Goal: Transaction & Acquisition: Purchase product/service

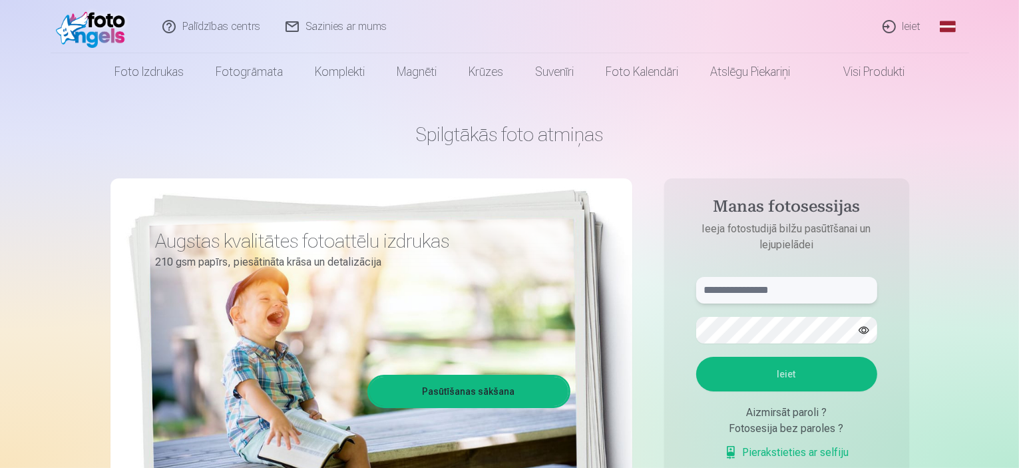
click at [743, 289] on input "text" at bounding box center [786, 290] width 181 height 27
type input "**********"
click at [788, 376] on button "Ieiet" at bounding box center [786, 374] width 181 height 35
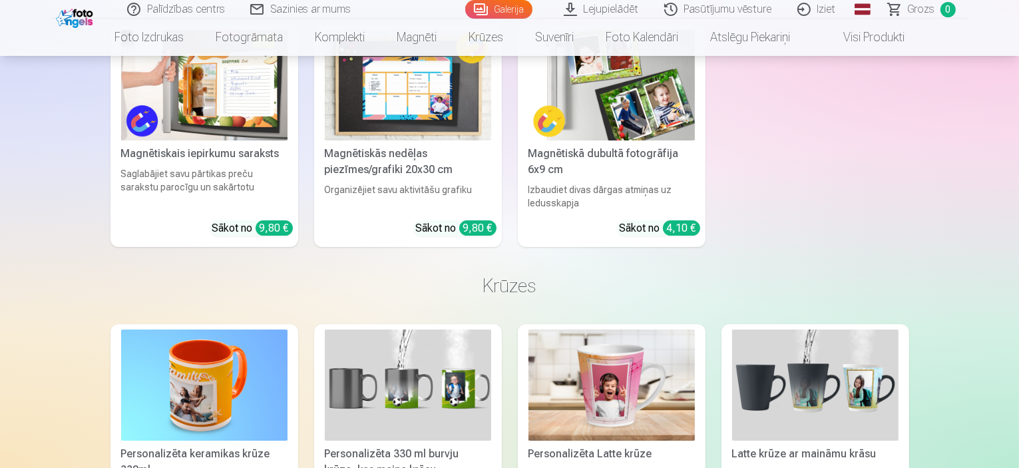
scroll to position [4790, 0]
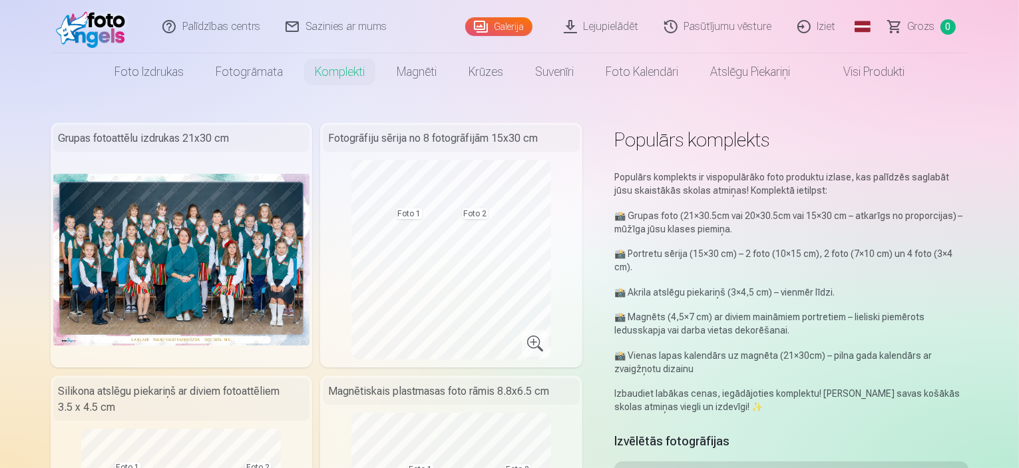
click at [607, 27] on link "Lejupielādēt" at bounding box center [601, 26] width 100 height 53
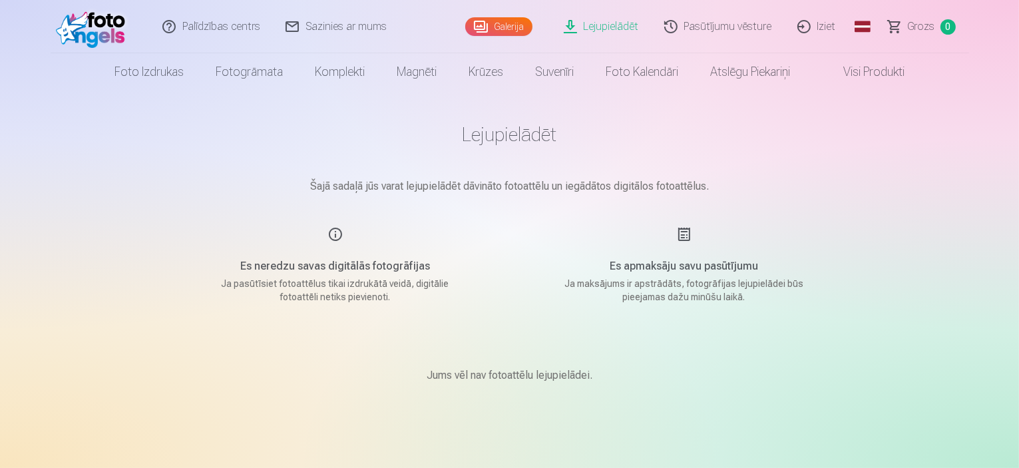
click at [506, 24] on link "Galerija" at bounding box center [498, 26] width 67 height 19
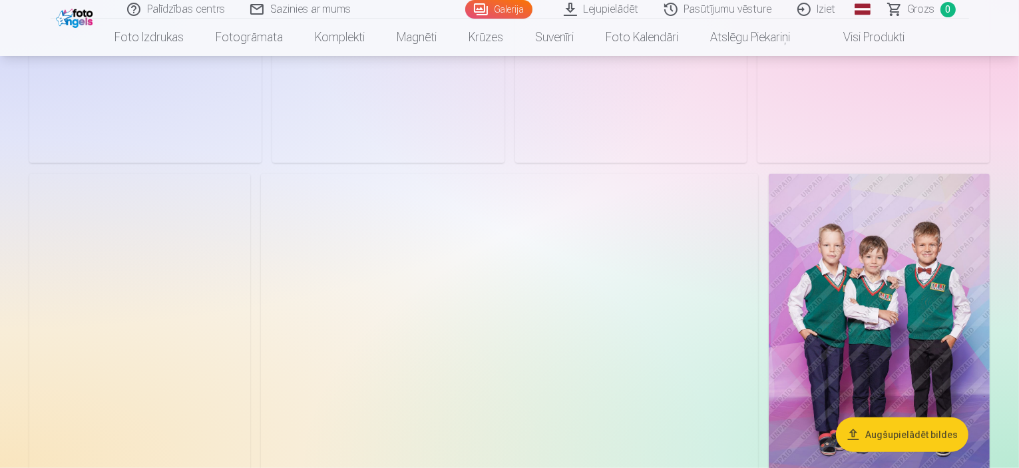
scroll to position [1131, 0]
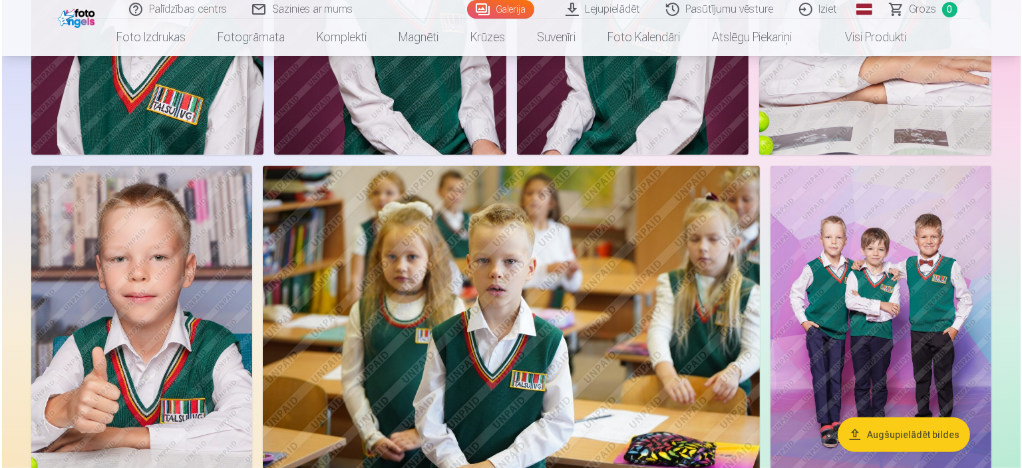
scroll to position [1134, 0]
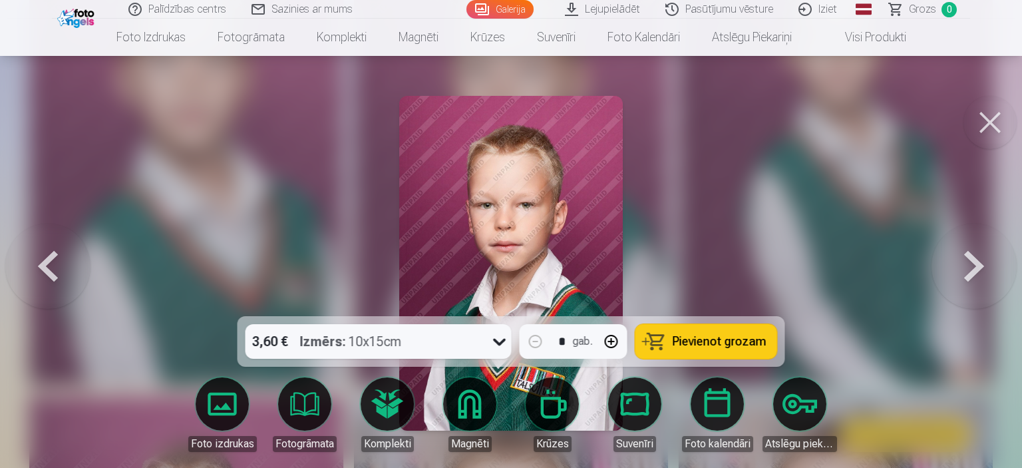
click at [995, 118] on button at bounding box center [989, 122] width 53 height 53
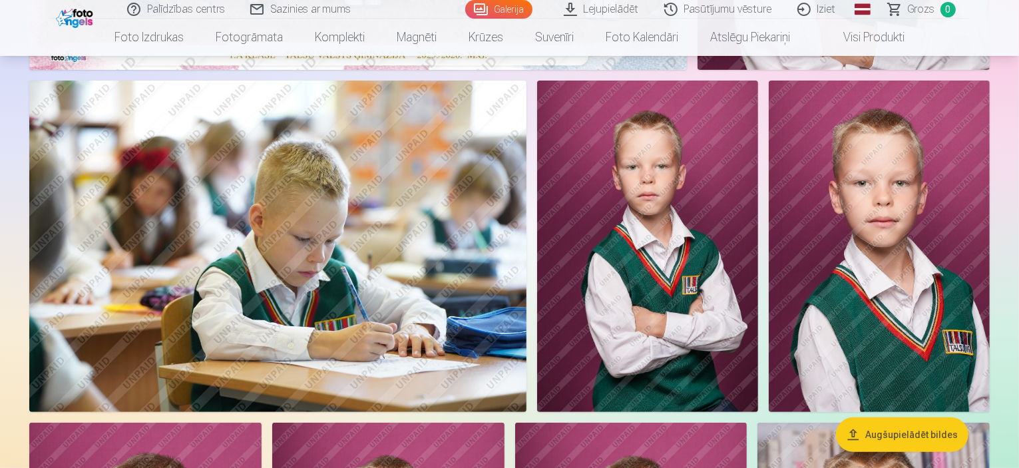
scroll to position [333, 0]
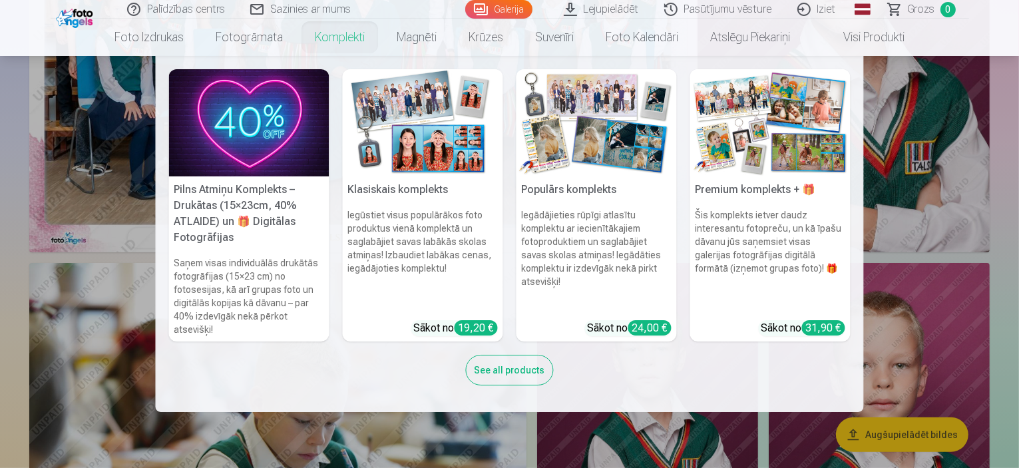
click at [339, 40] on link "Komplekti" at bounding box center [340, 37] width 82 height 37
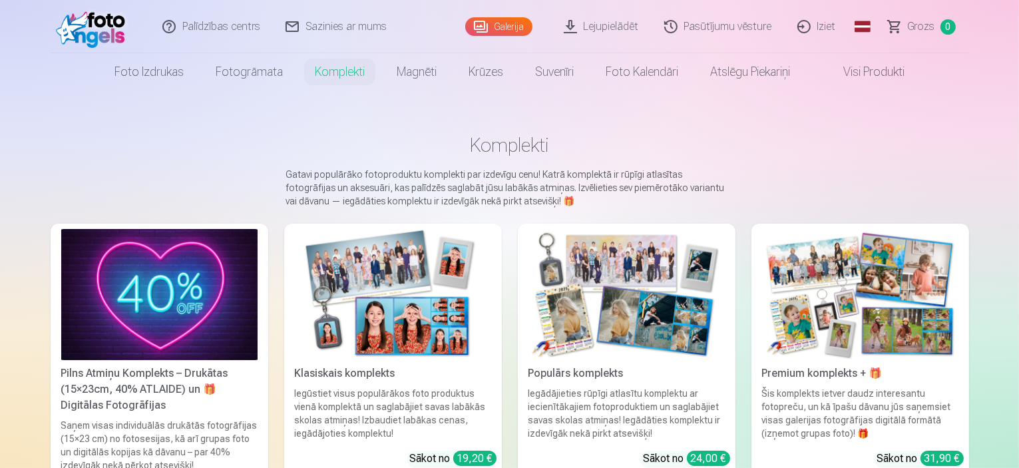
click at [612, 381] on div "Populārs komplekts" at bounding box center [626, 373] width 207 height 16
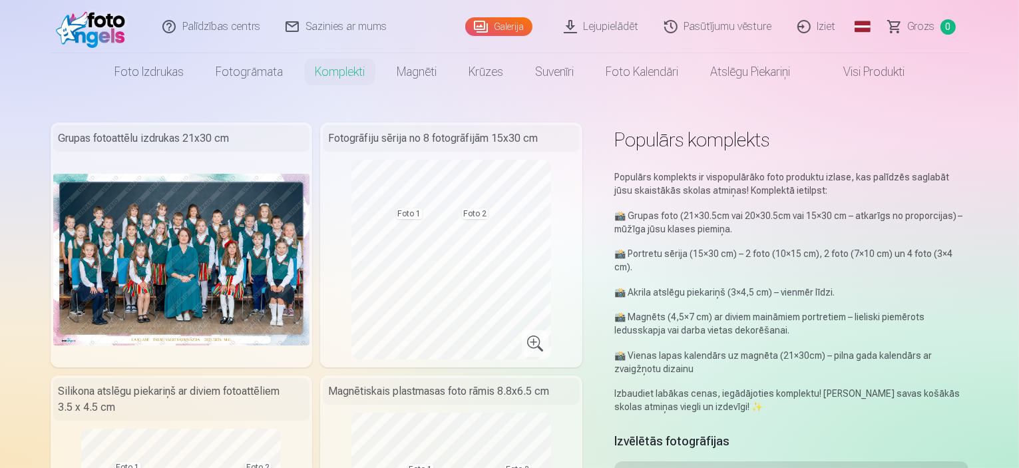
click at [79, 10] on img at bounding box center [94, 26] width 77 height 43
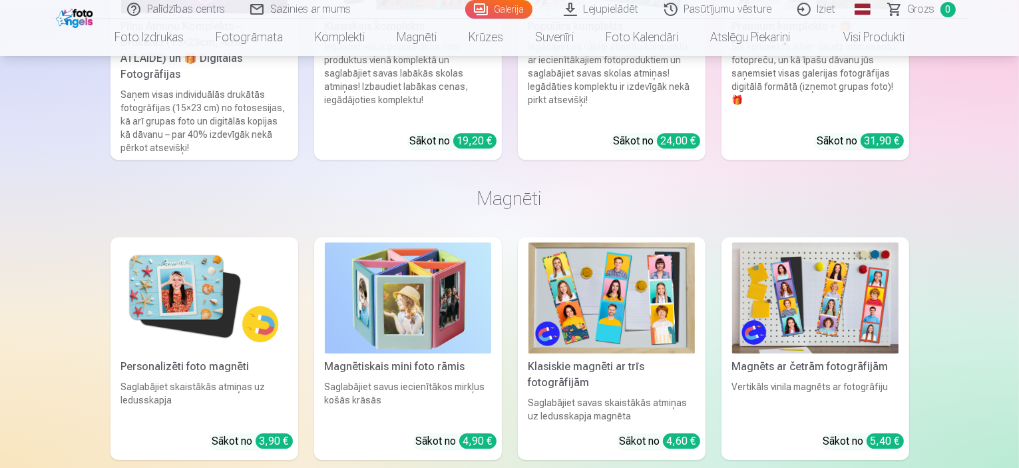
scroll to position [3992, 0]
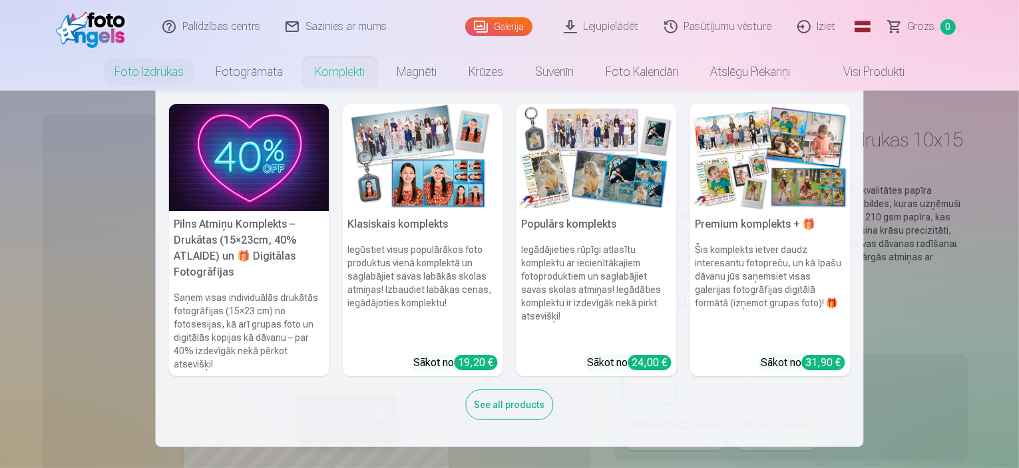
click at [575, 224] on h5 "Populārs komplekts" at bounding box center [596, 224] width 160 height 27
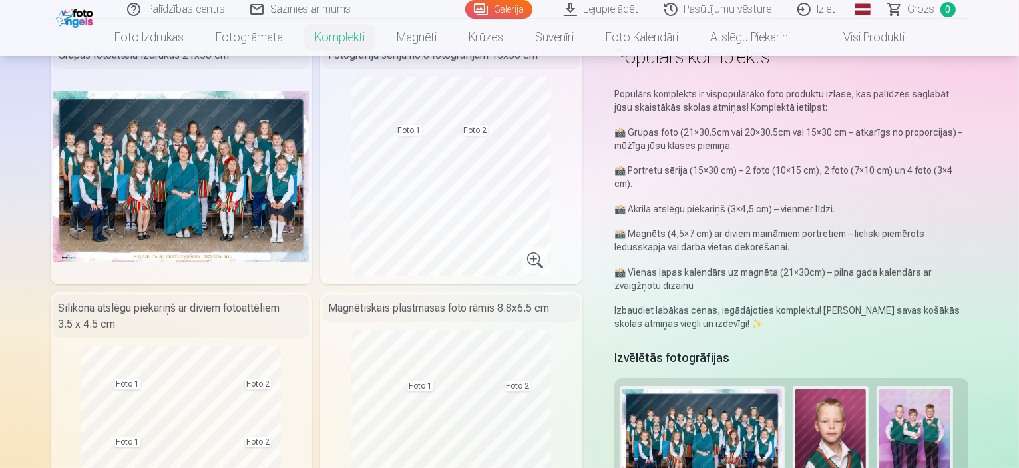
scroll to position [200, 0]
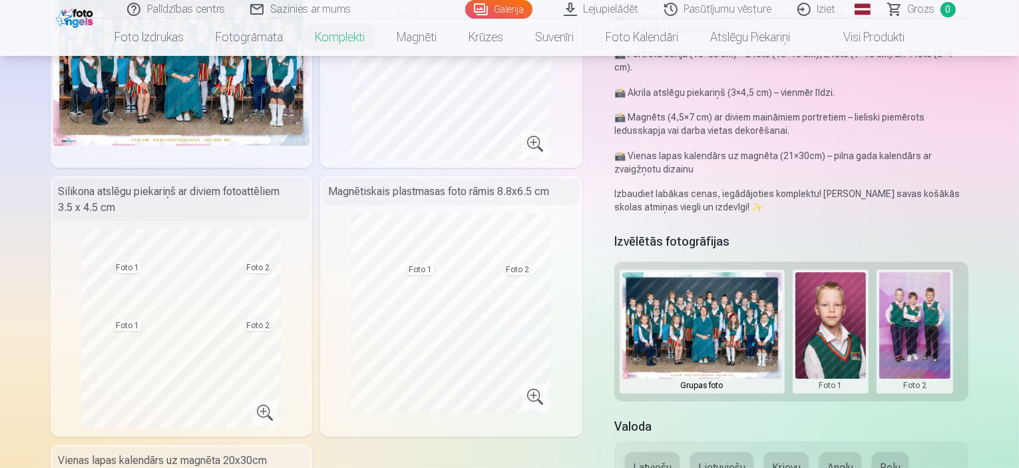
click at [969, 276] on div "Grupas foto Foto 1 Foto 2" at bounding box center [791, 331] width 355 height 140
click at [911, 295] on button at bounding box center [914, 331] width 71 height 118
click at [981, 281] on div at bounding box center [509, 234] width 1019 height 468
click at [852, 303] on button at bounding box center [830, 331] width 71 height 118
click at [993, 320] on div at bounding box center [509, 234] width 1019 height 468
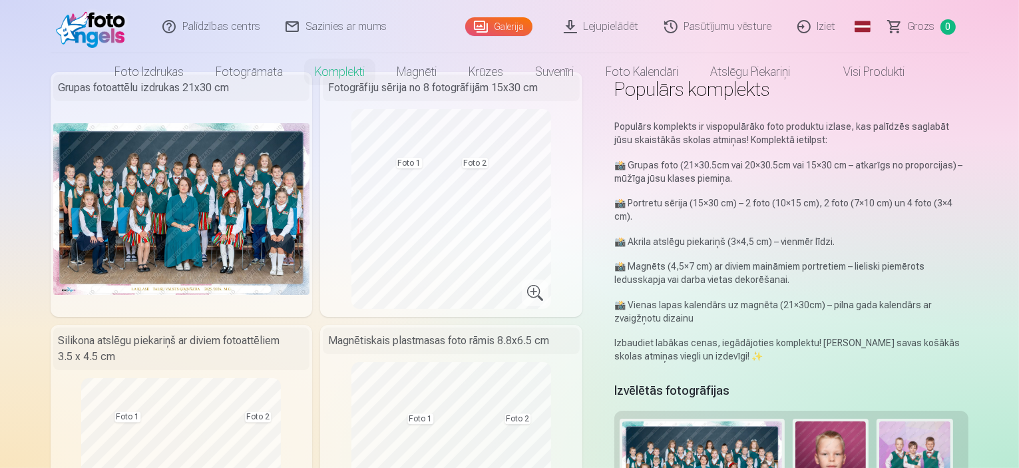
scroll to position [0, 0]
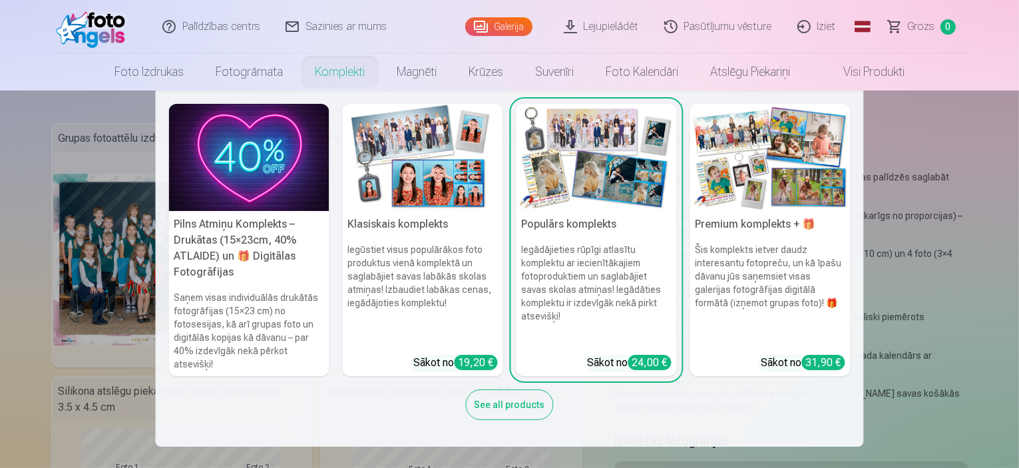
click at [381, 222] on h5 "Klasiskais komplekts" at bounding box center [423, 224] width 160 height 27
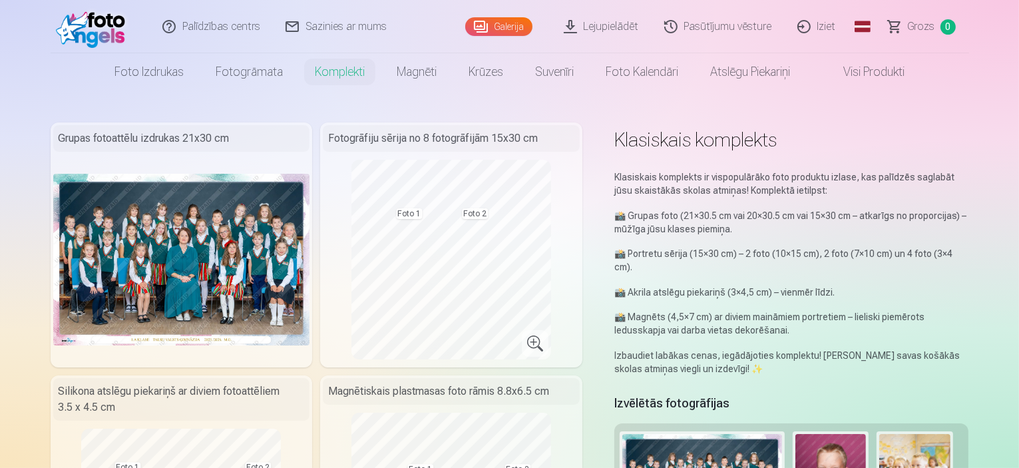
click at [78, 29] on img at bounding box center [94, 26] width 77 height 43
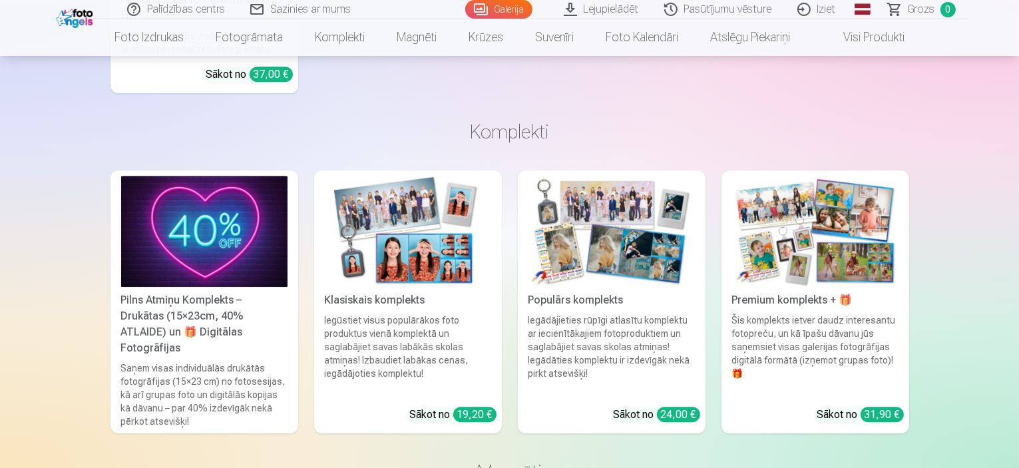
scroll to position [3725, 0]
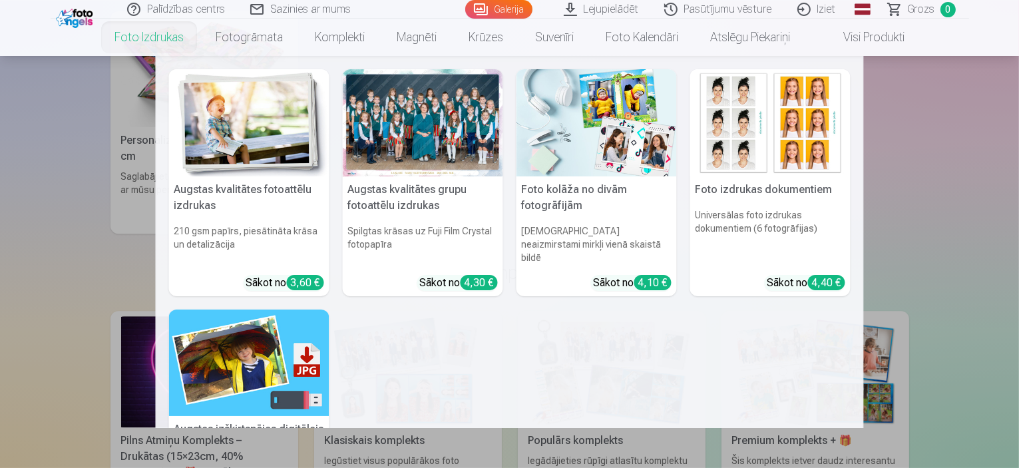
click at [154, 39] on link "Foto izdrukas" at bounding box center [148, 37] width 101 height 37
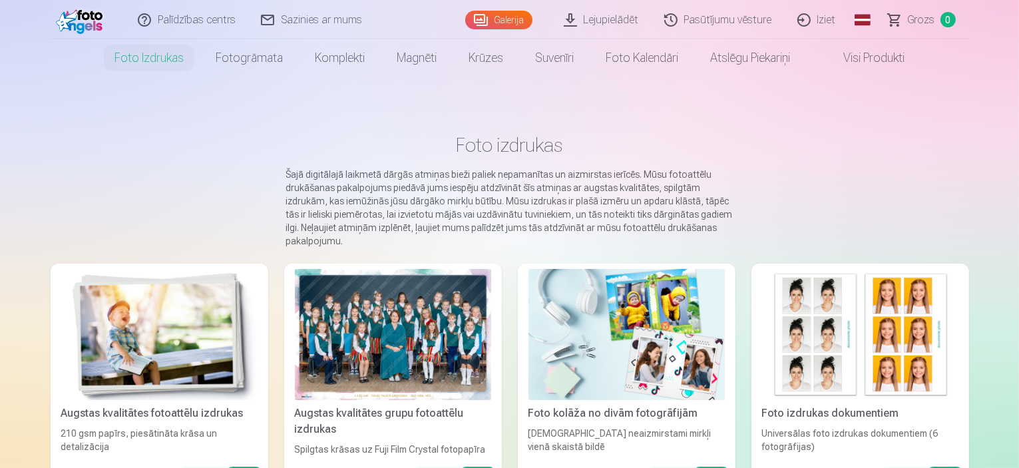
scroll to position [266, 0]
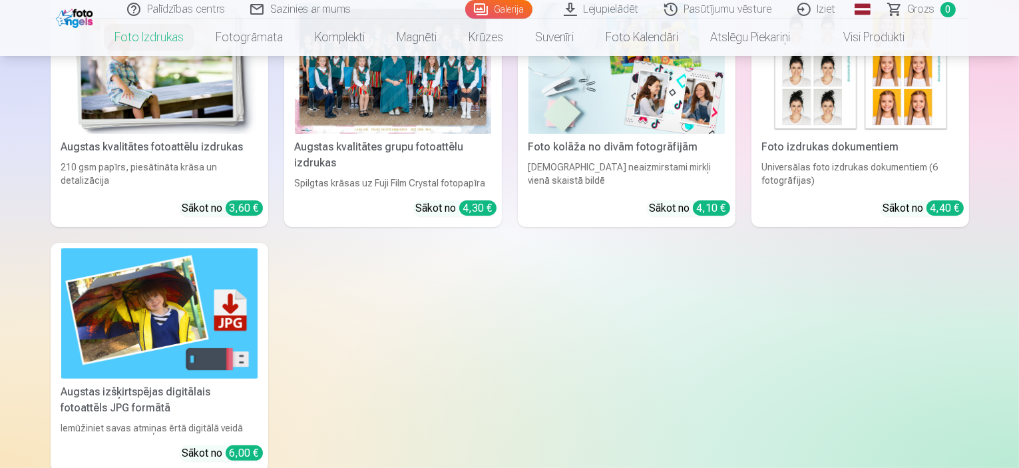
click at [120, 170] on link "Augstas kvalitātes fotoattēlu izdrukas 210 gsm papīrs, piesātināta krāsa un det…" at bounding box center [160, 112] width 218 height 230
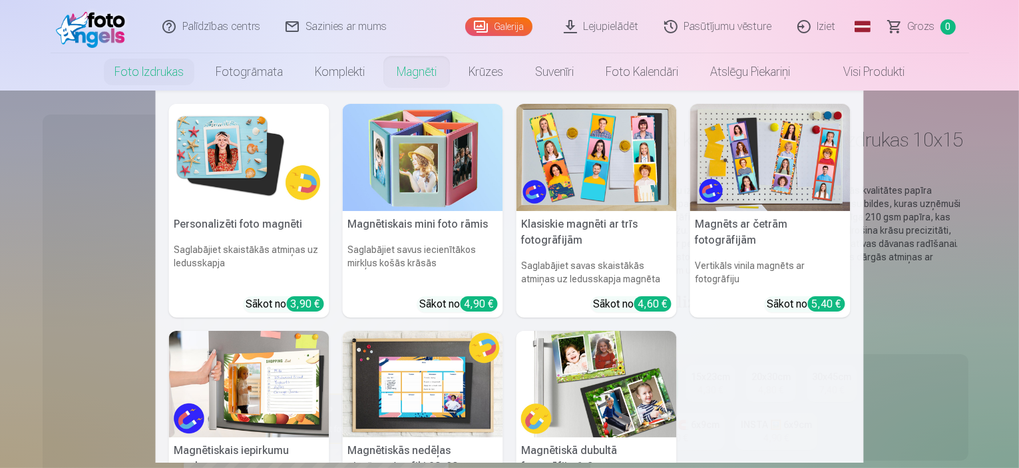
click at [421, 70] on link "Magnēti" at bounding box center [417, 71] width 72 height 37
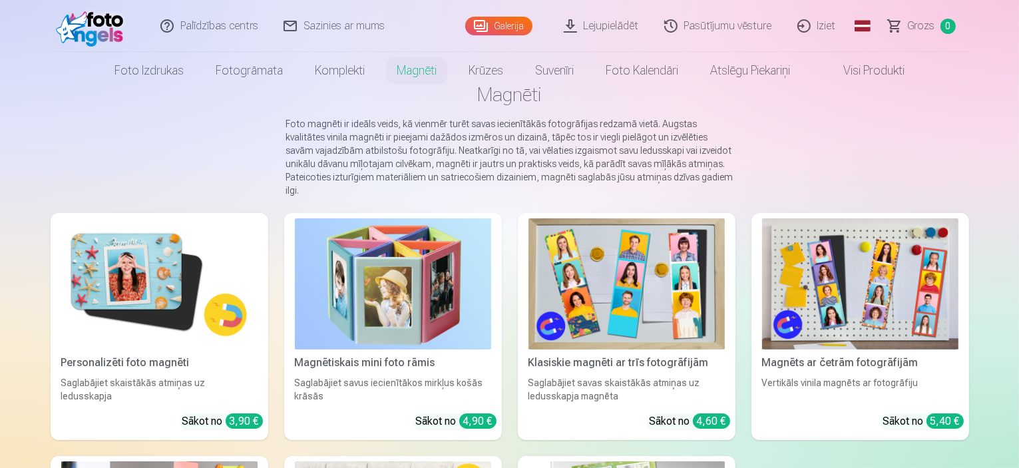
scroll to position [133, 0]
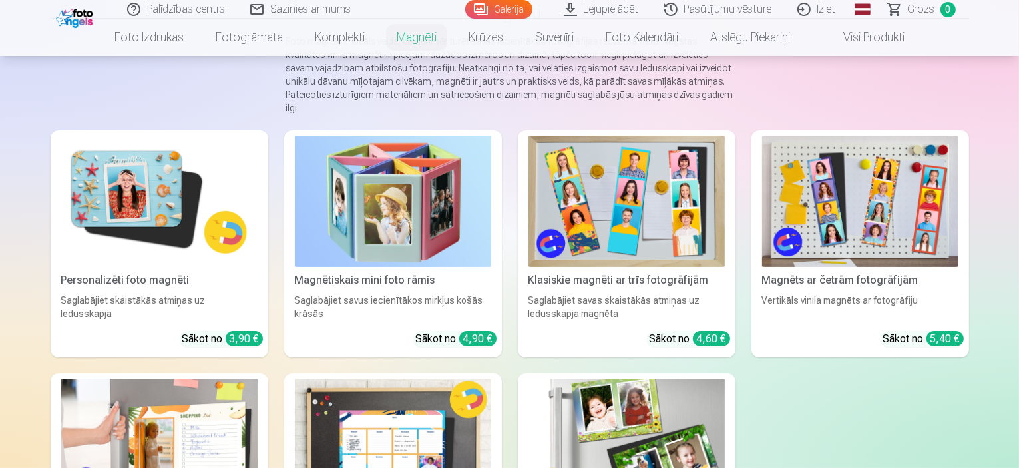
click at [633, 279] on div "Klasiskie magnēti ar trīs fotogrāfijām" at bounding box center [626, 280] width 207 height 16
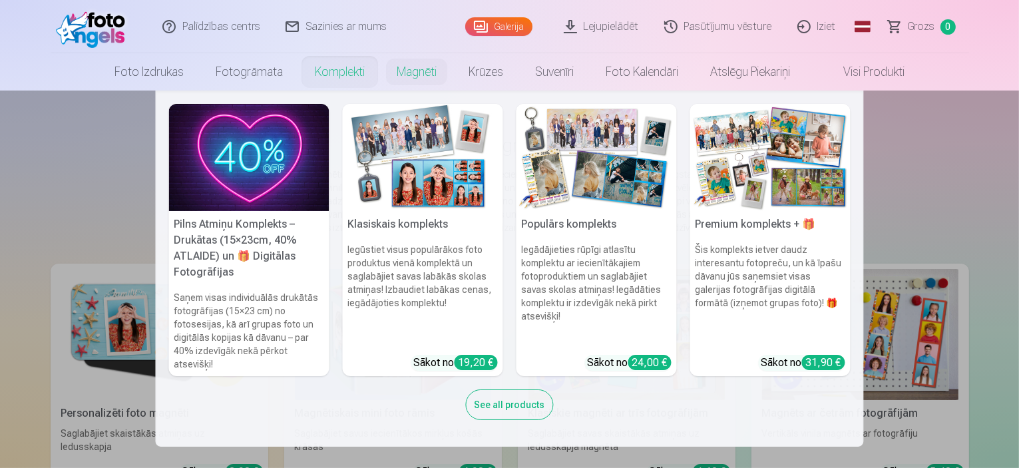
click at [581, 225] on h5 "Populārs komplekts" at bounding box center [596, 224] width 160 height 27
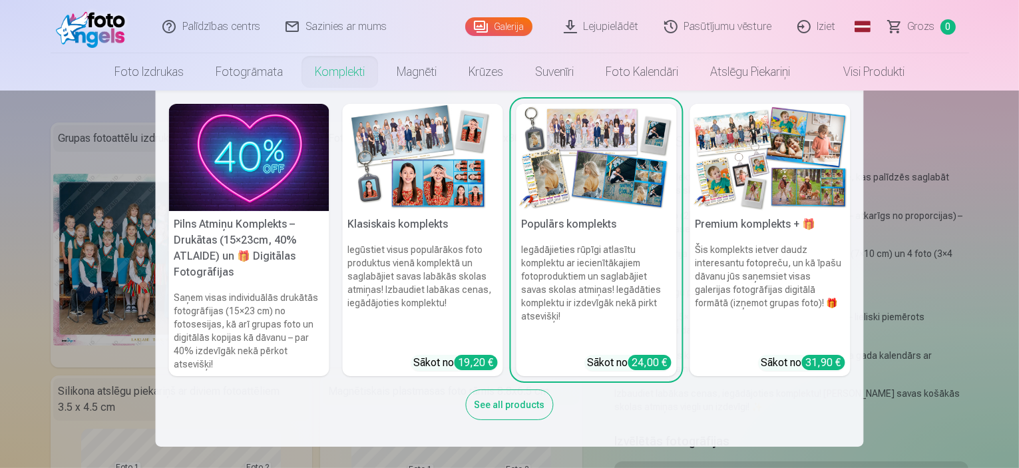
click at [226, 240] on h5 "Pilns Atmiņu Komplekts – Drukātas (15×23cm, 40% ATLAIDE) un 🎁 Digitālas Fotogrā…" at bounding box center [249, 248] width 160 height 75
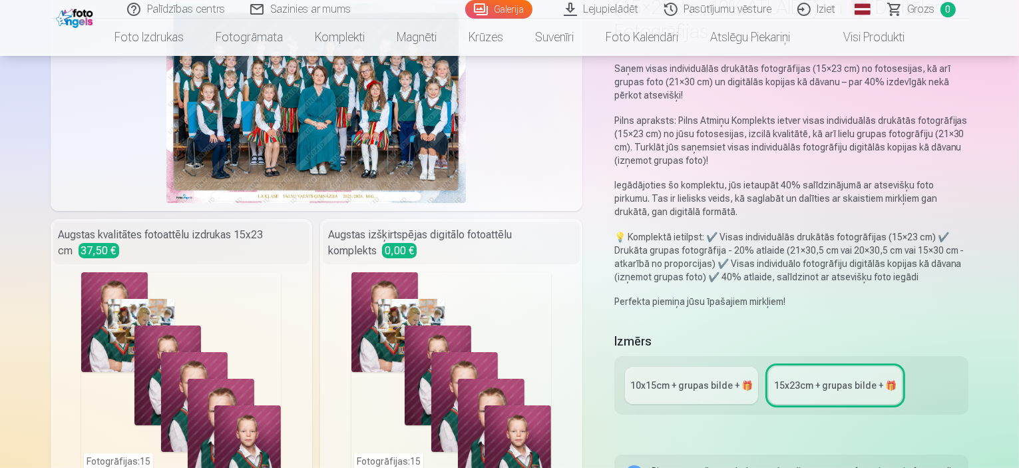
scroll to position [200, 0]
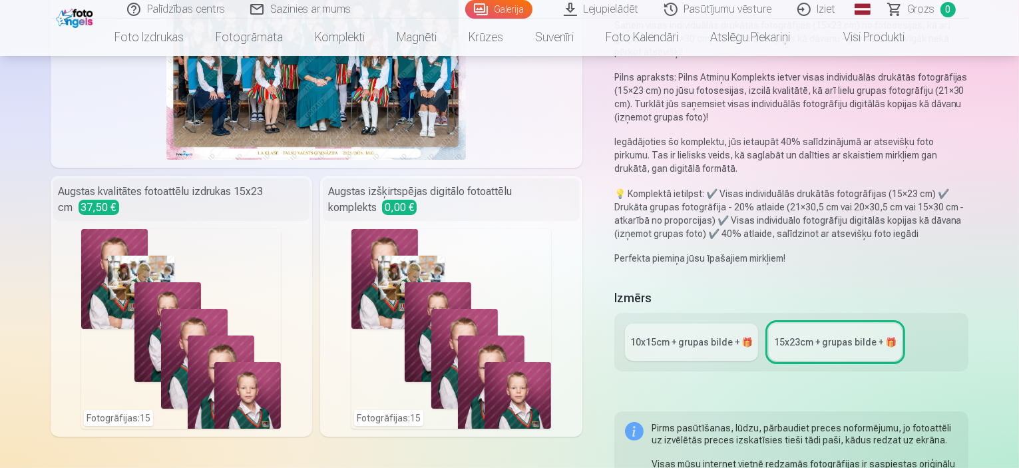
click at [697, 335] on div "10x15сm + grupas bilde + 🎁" at bounding box center [691, 341] width 122 height 13
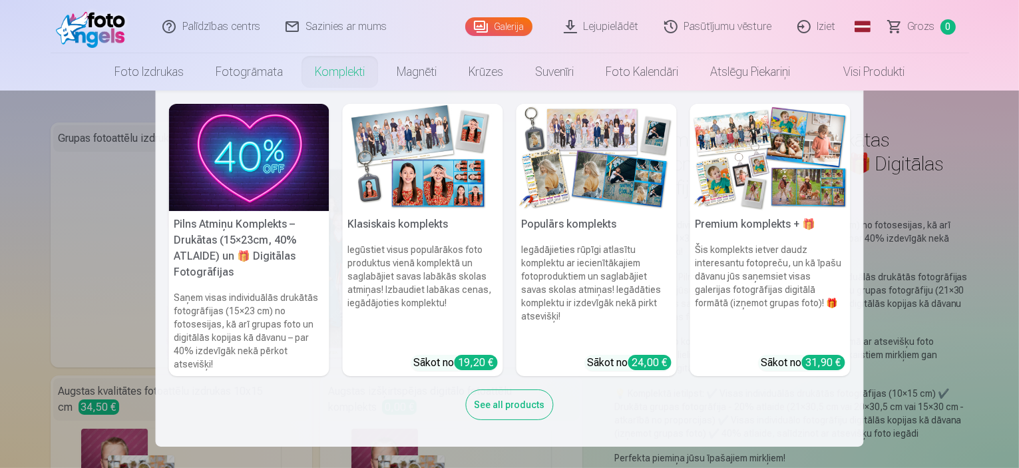
click at [399, 224] on h5 "Klasiskais komplekts" at bounding box center [423, 224] width 160 height 27
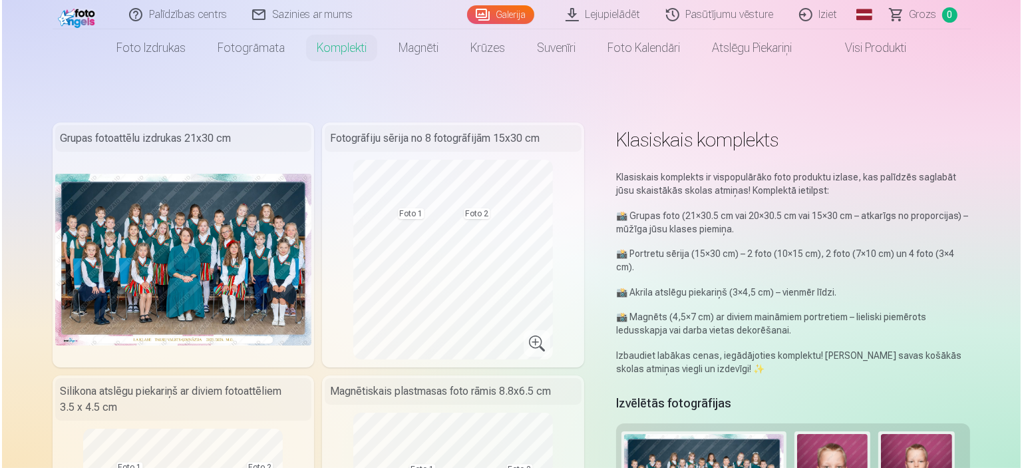
scroll to position [266, 0]
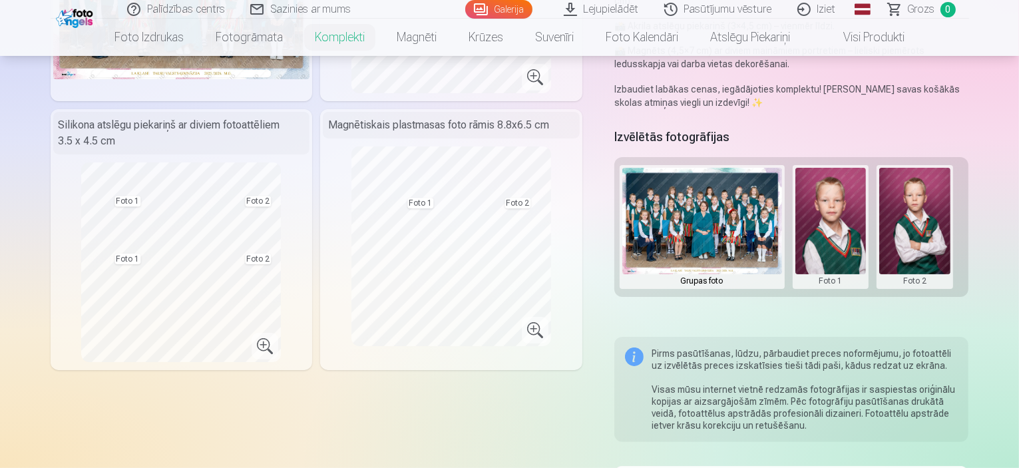
click at [850, 218] on button at bounding box center [830, 227] width 71 height 118
click at [800, 212] on button "Nomainiet foto" at bounding box center [840, 213] width 108 height 37
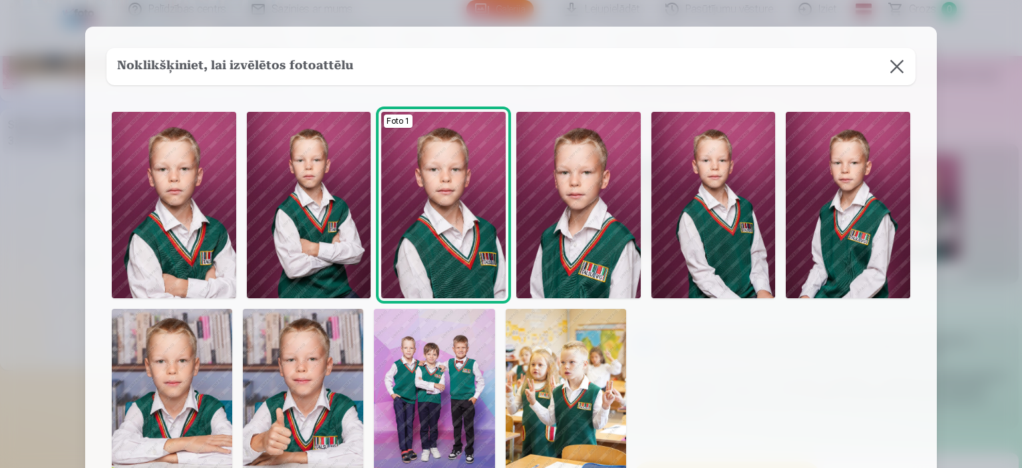
click at [567, 231] on img at bounding box center [578, 205] width 124 height 186
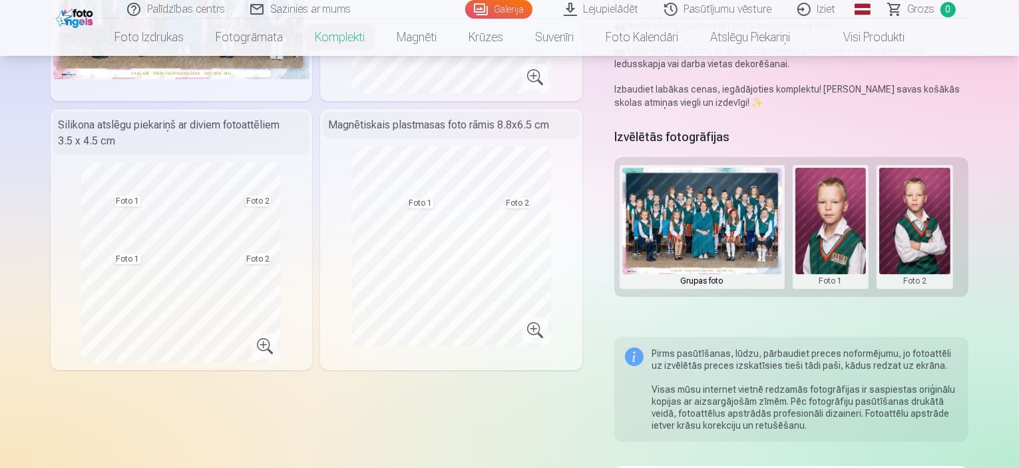
click at [931, 204] on button at bounding box center [914, 227] width 71 height 118
click at [887, 210] on button "Nomainiet foto" at bounding box center [924, 213] width 108 height 37
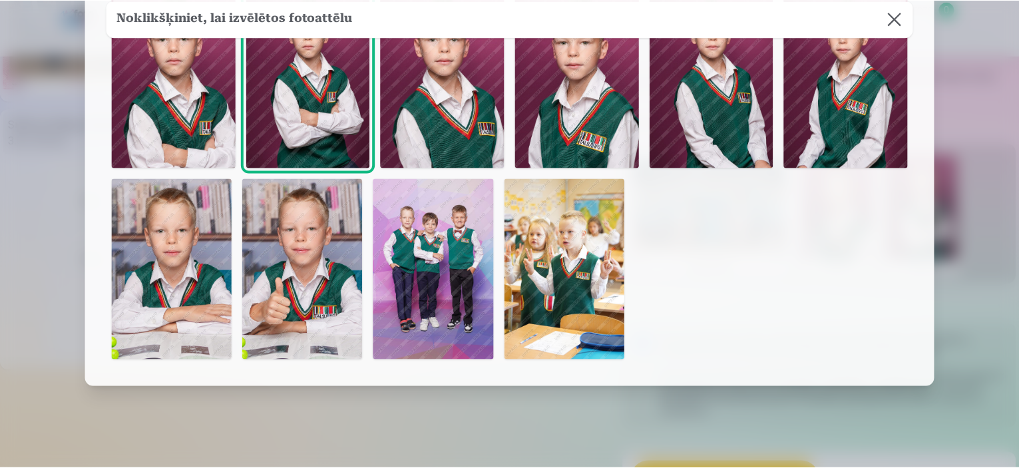
scroll to position [133, 0]
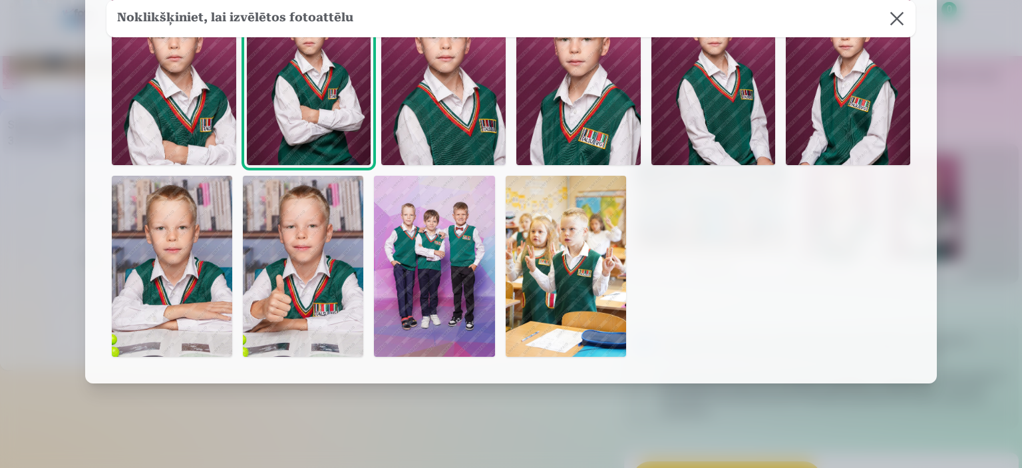
click at [157, 265] on img at bounding box center [172, 266] width 120 height 181
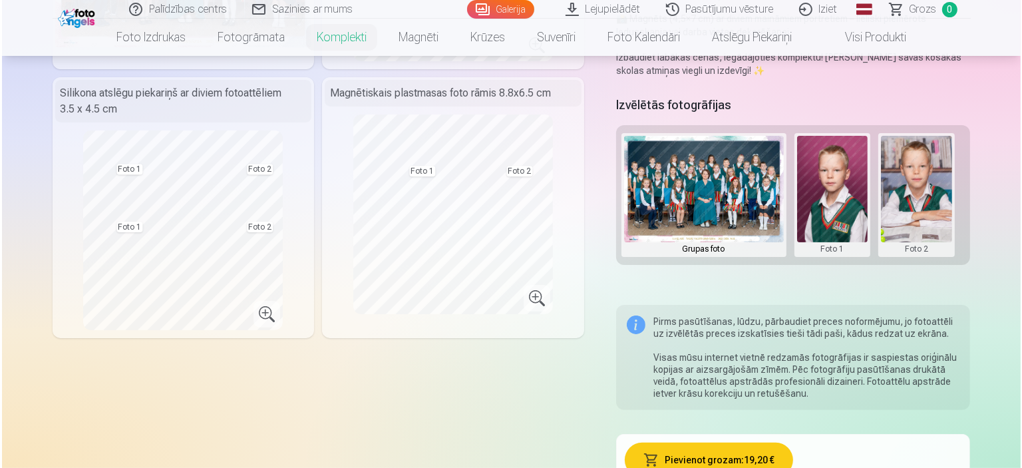
scroll to position [333, 0]
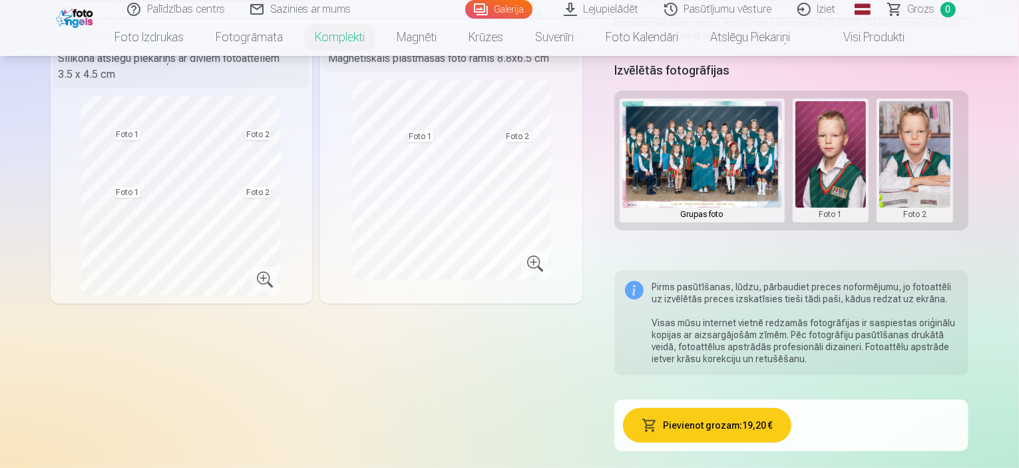
click at [726, 410] on button "Pievienot grozam : 19,20 €" at bounding box center [707, 425] width 168 height 35
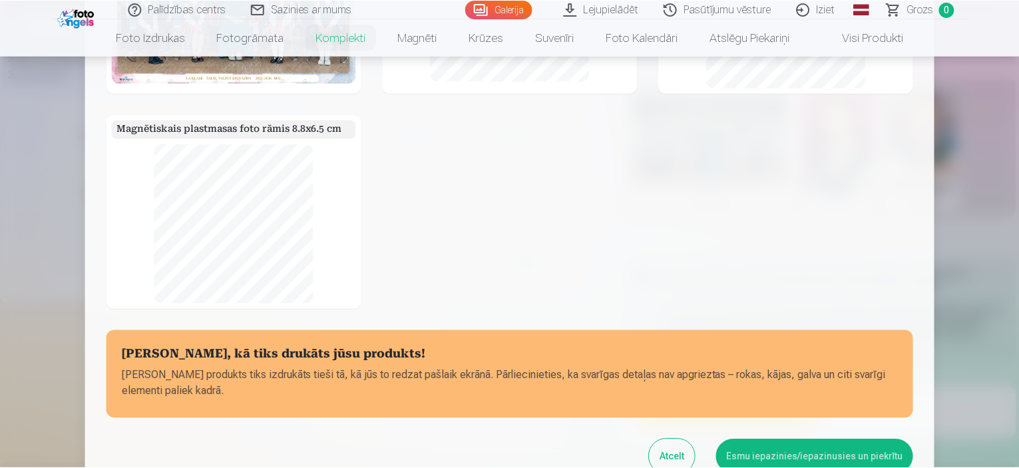
scroll to position [229, 0]
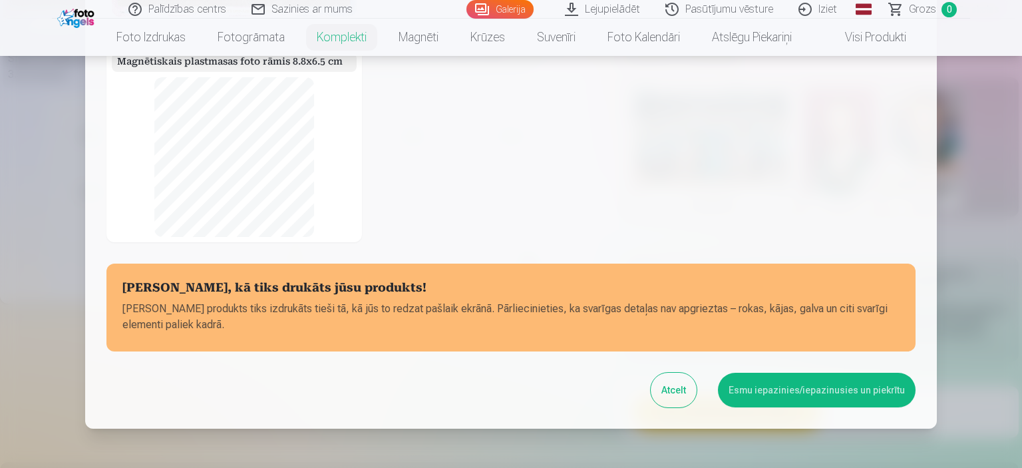
click at [806, 389] on button "Esmu iepazinies/iepazinusies un piekrītu" at bounding box center [817, 390] width 198 height 35
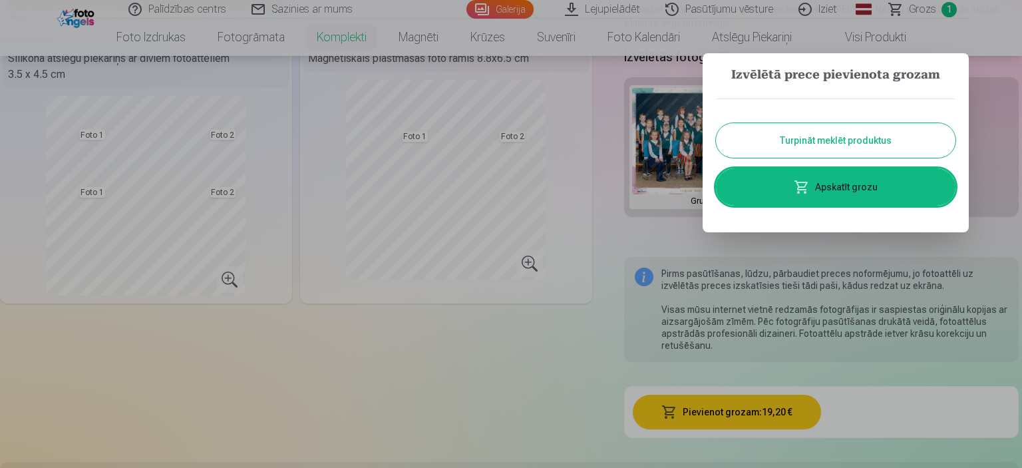
click at [816, 140] on button "Turpināt meklēt produktus" at bounding box center [835, 140] width 239 height 35
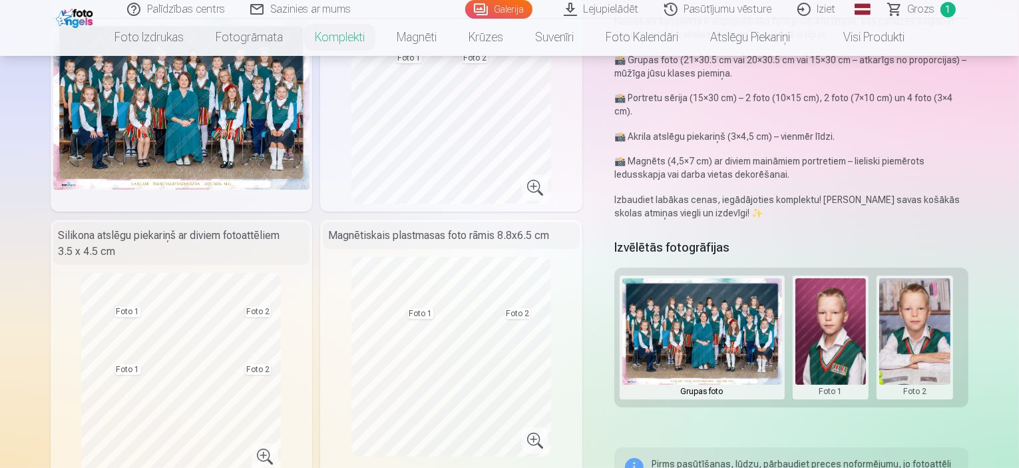
scroll to position [0, 0]
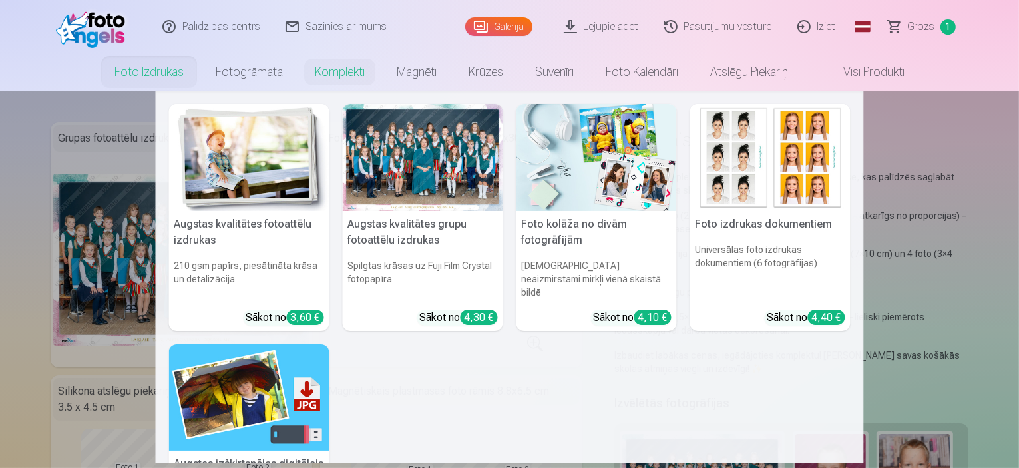
click at [137, 71] on link "Foto izdrukas" at bounding box center [148, 71] width 101 height 37
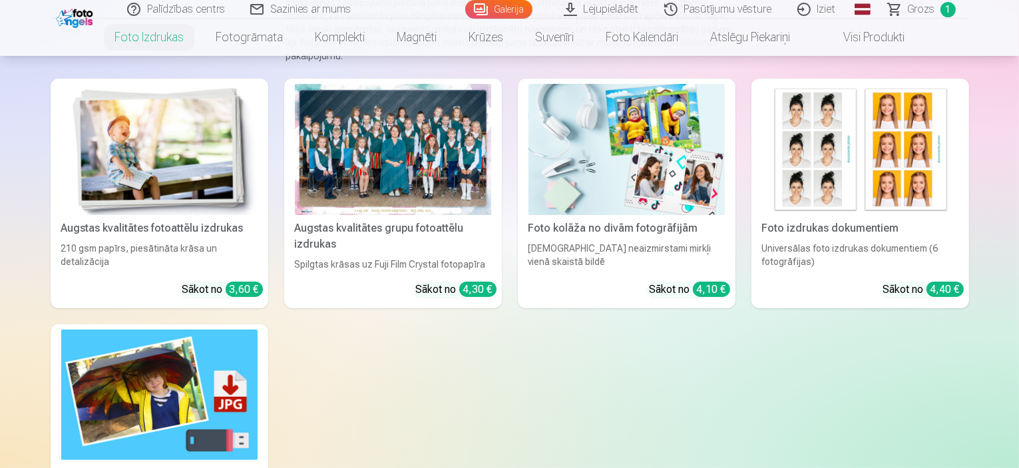
scroll to position [200, 0]
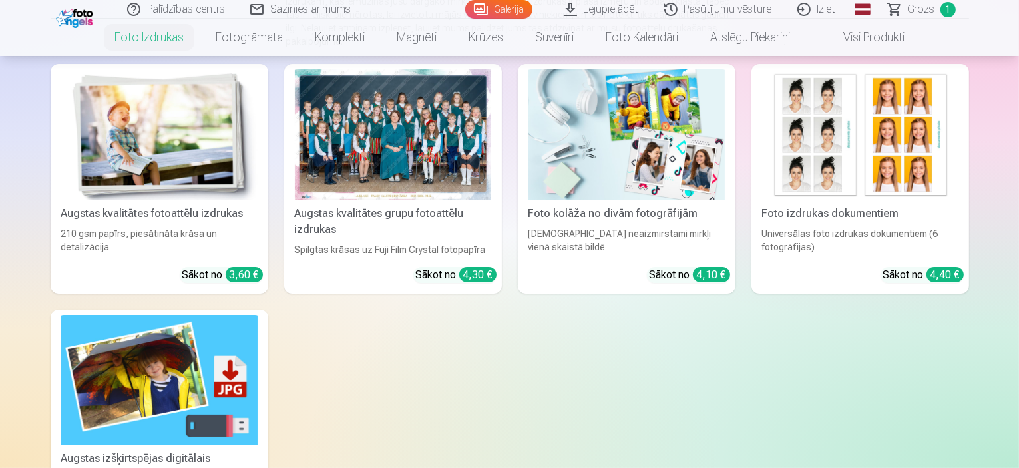
click at [106, 222] on div "Augstas kvalitātes fotoattēlu izdrukas" at bounding box center [159, 214] width 207 height 16
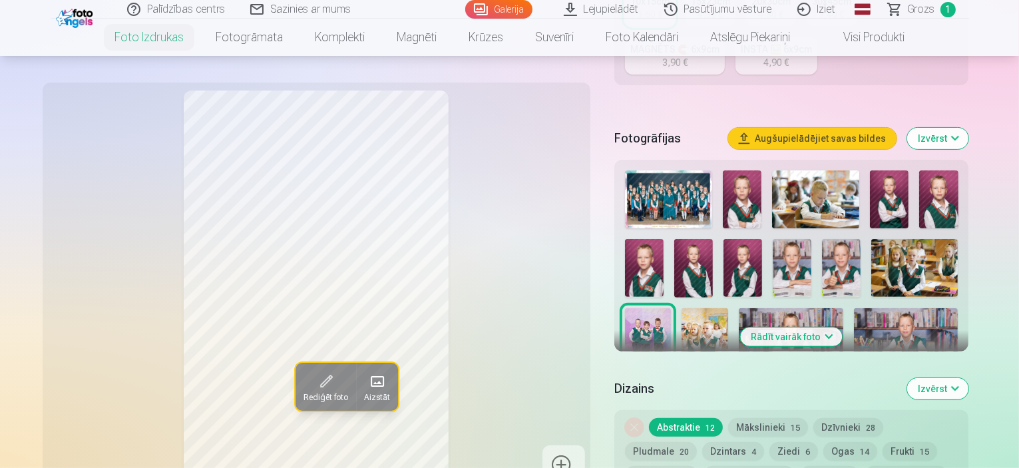
scroll to position [399, 0]
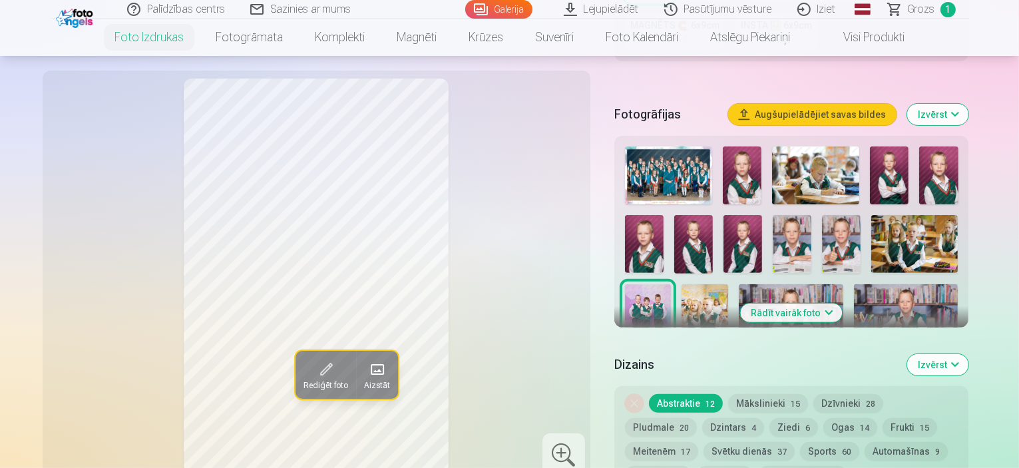
click at [784, 394] on button "Mākslinieki 15" at bounding box center [768, 403] width 80 height 19
click at [681, 394] on button "Abstraktie 12" at bounding box center [686, 403] width 74 height 19
click at [852, 394] on button "Dzīvnieki 28" at bounding box center [848, 403] width 70 height 19
click at [710, 394] on button "Abstraktie 12" at bounding box center [686, 403] width 74 height 19
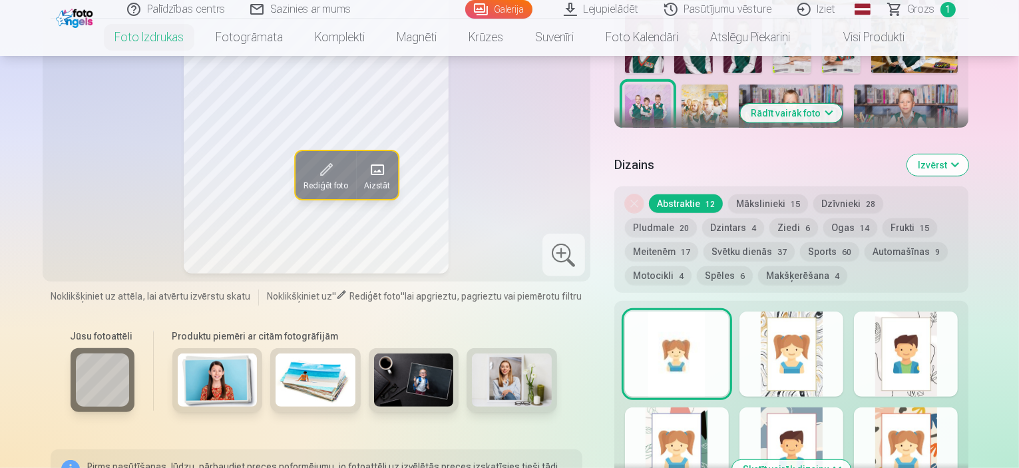
click at [800, 242] on button "Sports 60" at bounding box center [829, 251] width 59 height 19
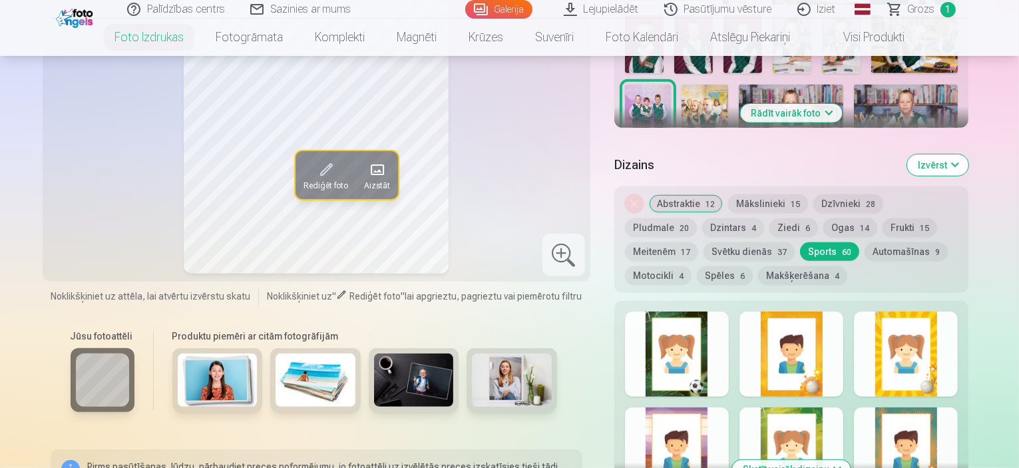
click at [703, 328] on div at bounding box center [677, 353] width 104 height 85
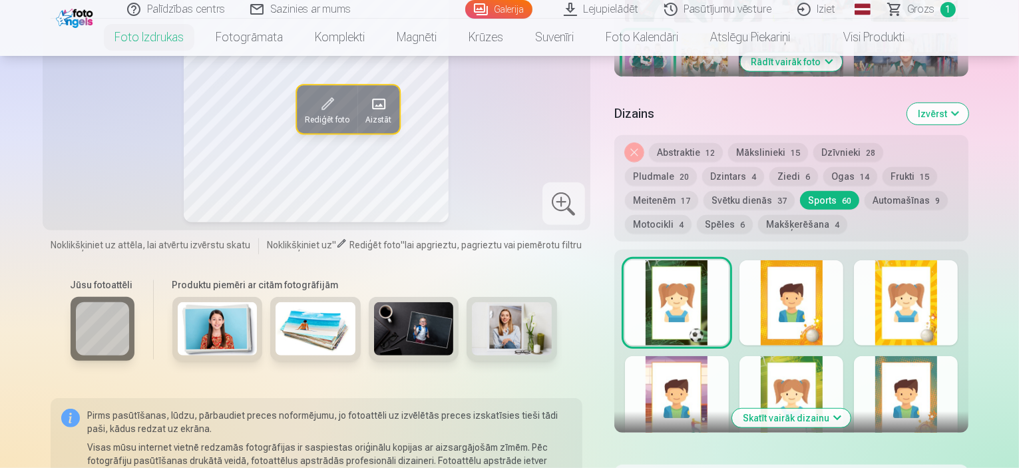
scroll to position [665, 0]
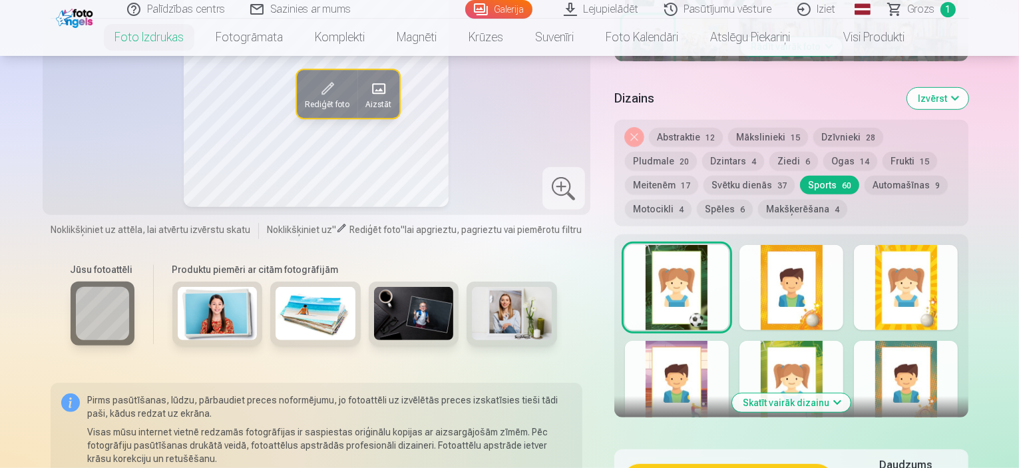
click at [707, 341] on div at bounding box center [677, 383] width 104 height 85
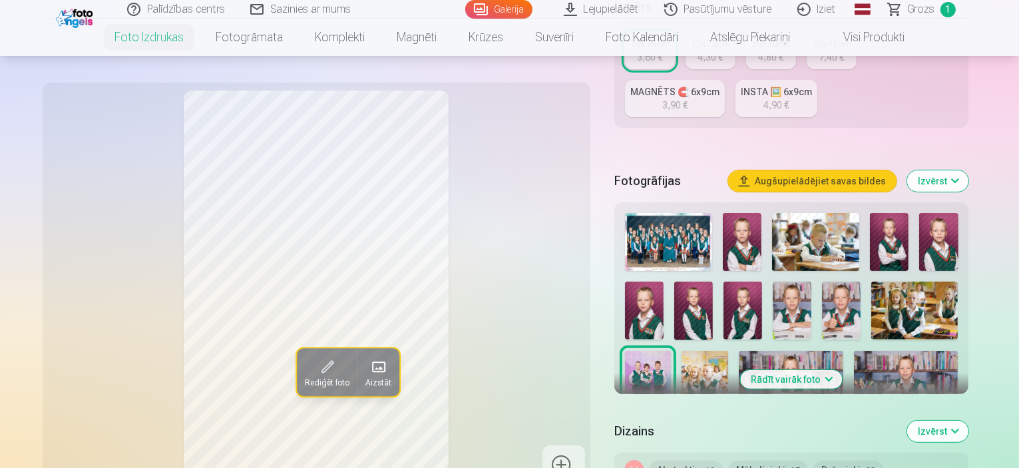
scroll to position [532, 0]
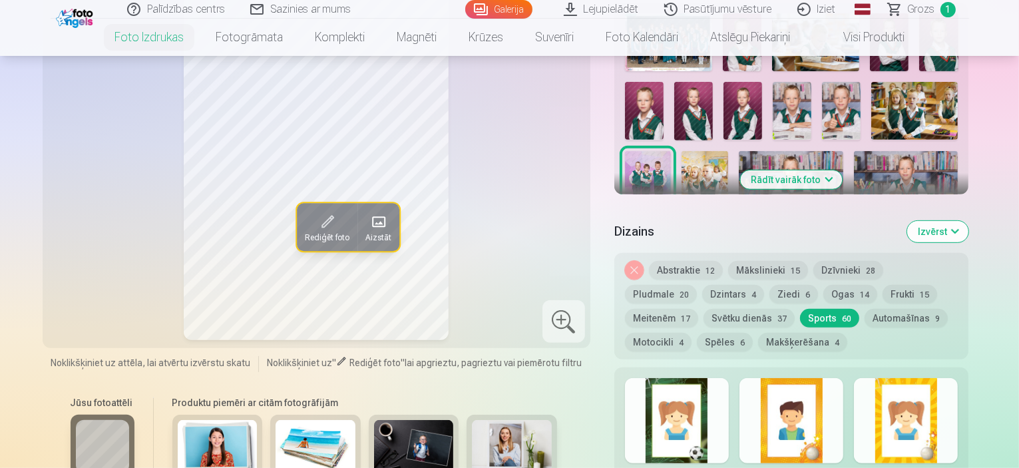
click at [641, 261] on button "Noņemiet dizainu" at bounding box center [634, 270] width 19 height 19
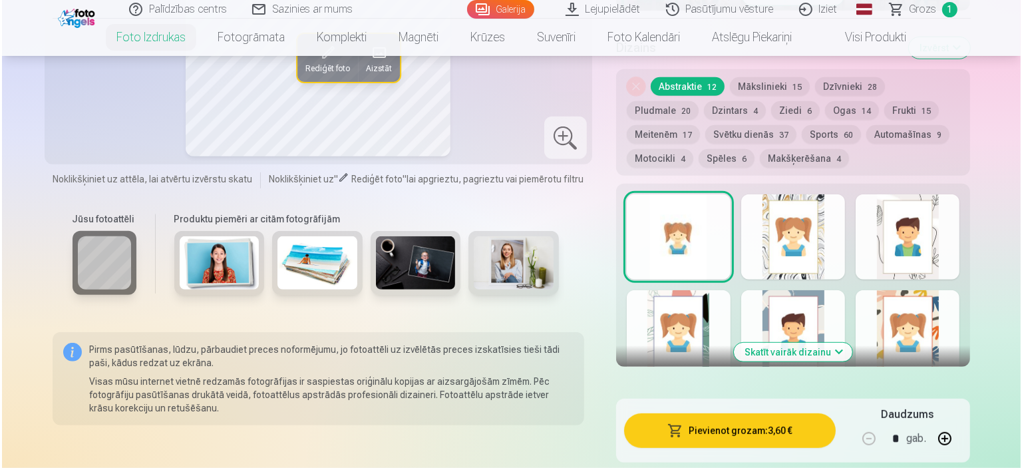
scroll to position [915, 0]
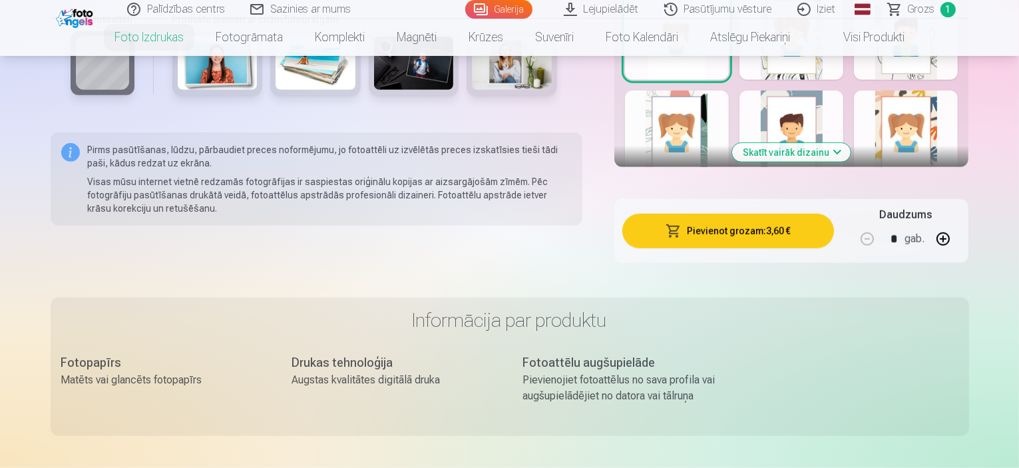
click at [772, 214] on button "Pievienot grozam : 3,60 €" at bounding box center [728, 231] width 212 height 35
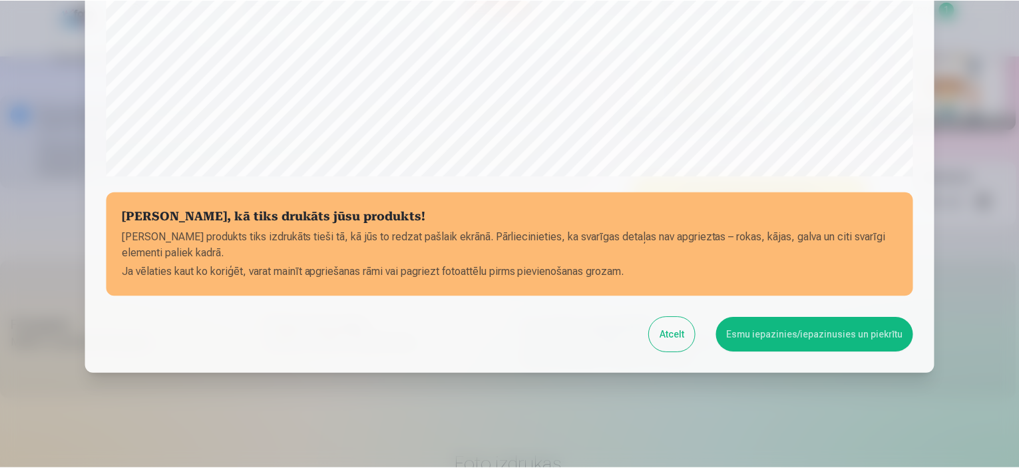
scroll to position [490, 0]
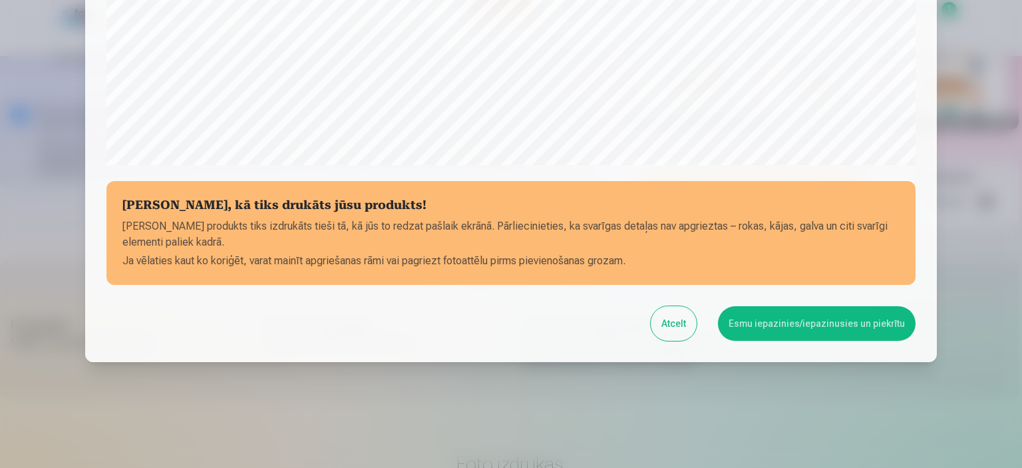
click at [804, 323] on button "Esmu iepazinies/iepazinusies un piekrītu" at bounding box center [817, 323] width 198 height 35
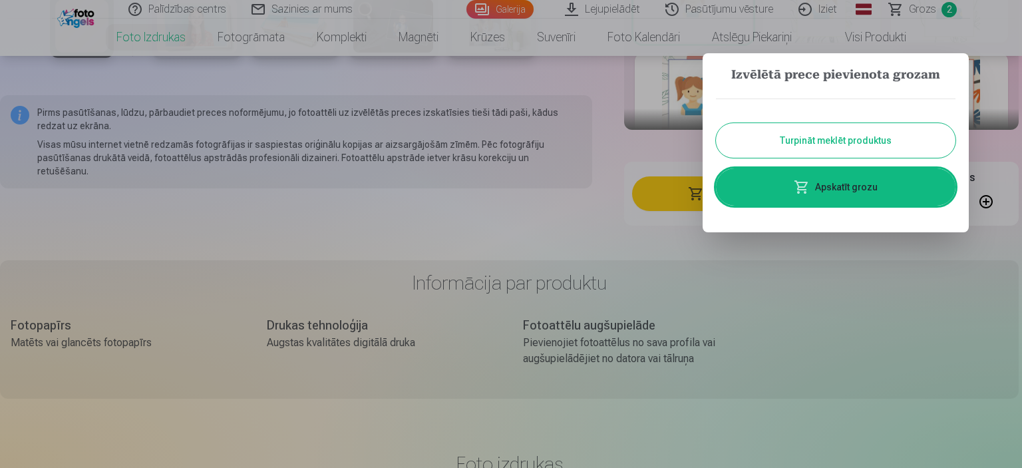
click at [833, 186] on link "Apskatīt grozu" at bounding box center [835, 186] width 239 height 37
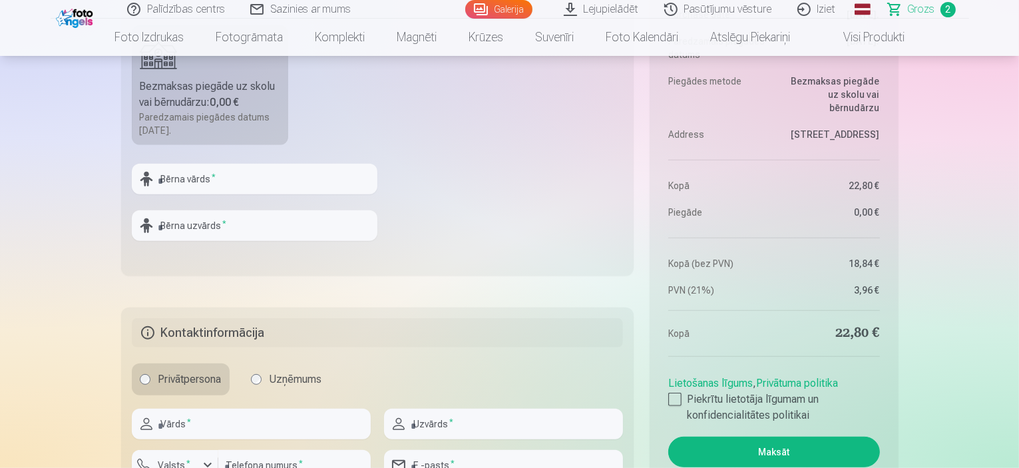
scroll to position [865, 0]
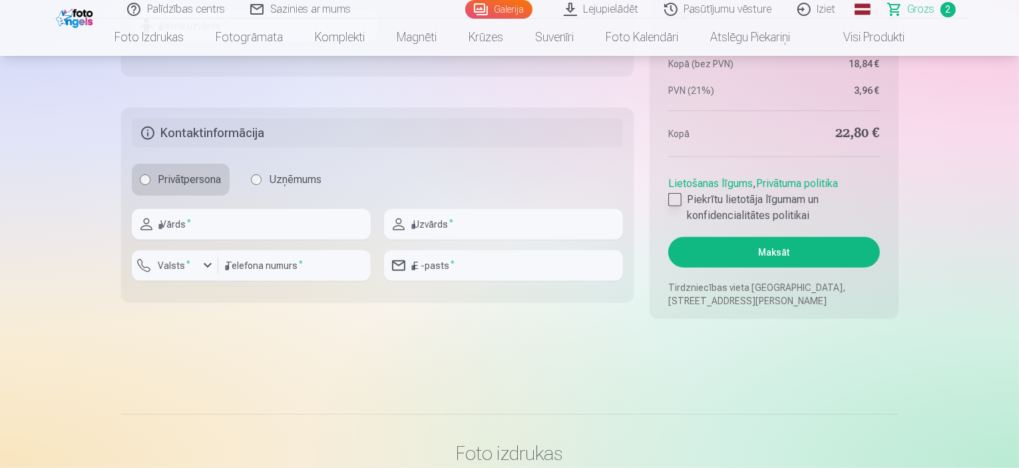
click at [671, 198] on div at bounding box center [674, 199] width 13 height 13
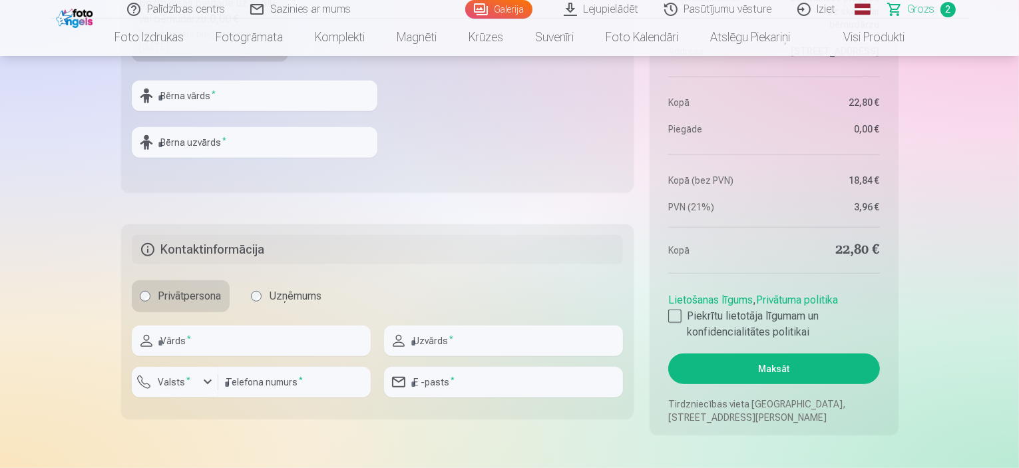
scroll to position [665, 0]
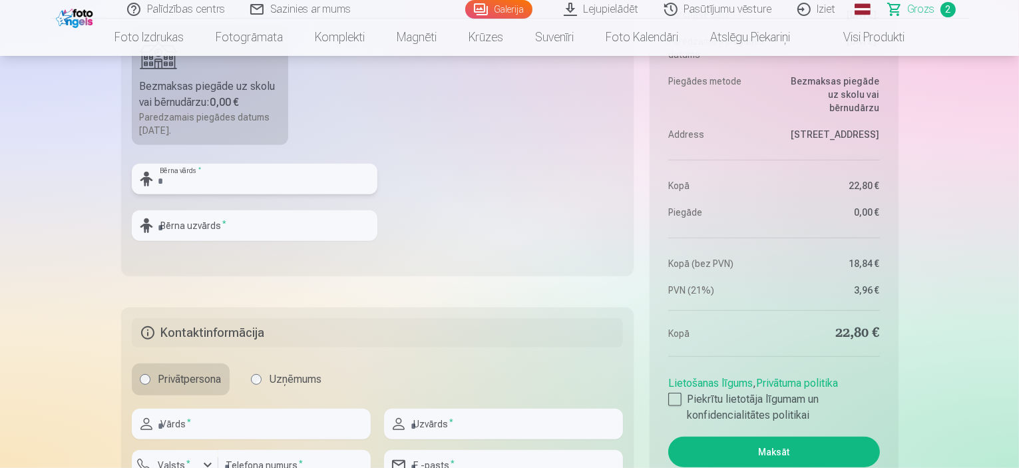
click at [198, 177] on input "text" at bounding box center [254, 179] width 245 height 31
type input "*******"
click at [199, 231] on input "text" at bounding box center [254, 225] width 245 height 31
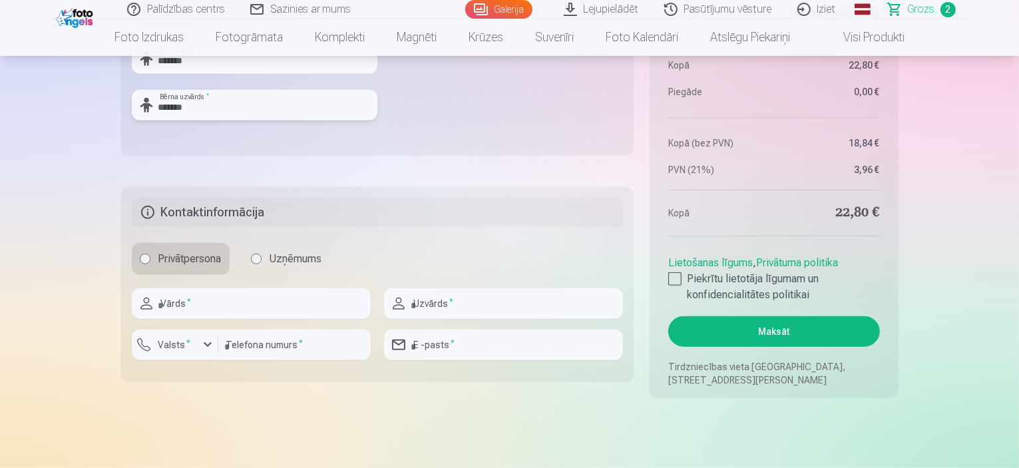
scroll to position [865, 0]
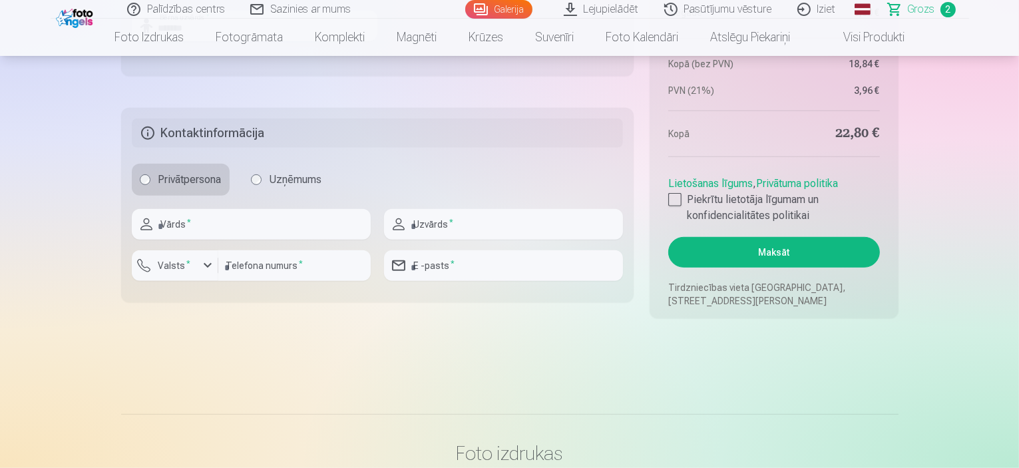
type input "*******"
click at [210, 227] on input "text" at bounding box center [251, 224] width 239 height 31
type input "****"
click at [465, 221] on input "text" at bounding box center [503, 224] width 239 height 31
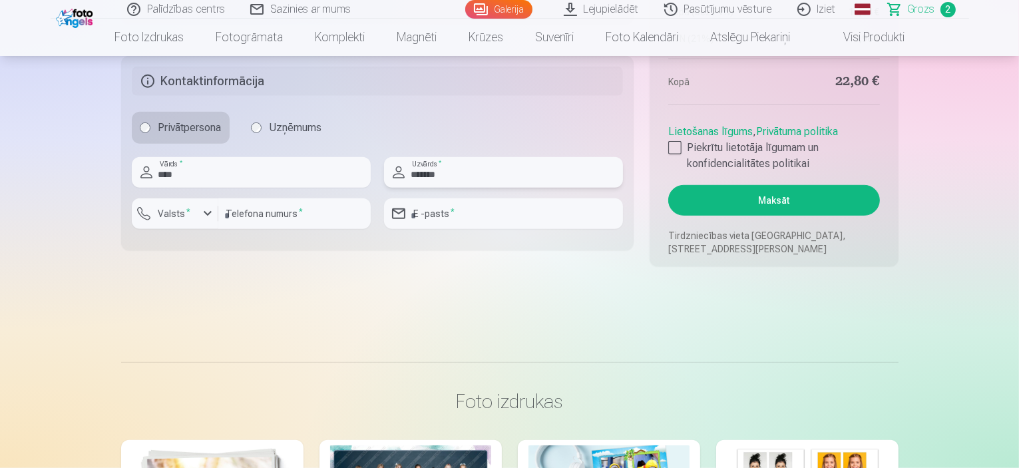
scroll to position [931, 0]
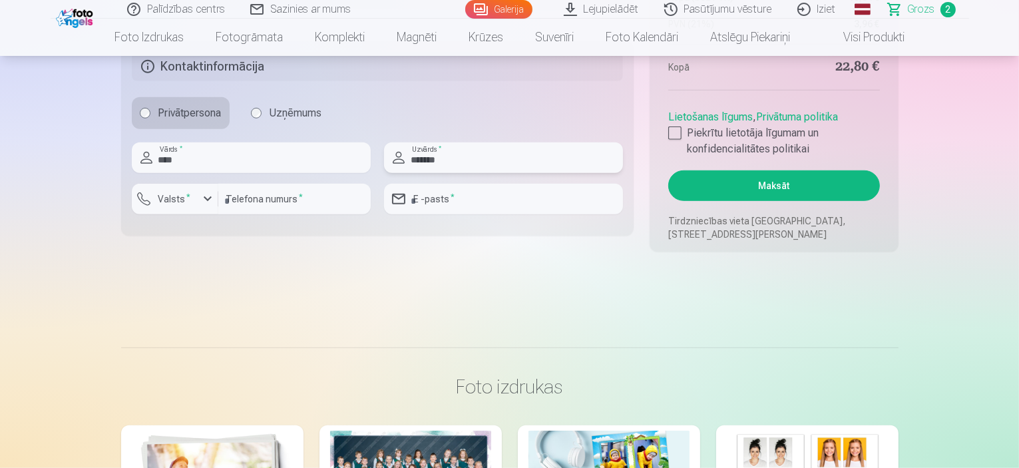
type input "*******"
click at [208, 196] on div "button" at bounding box center [208, 199] width 16 height 16
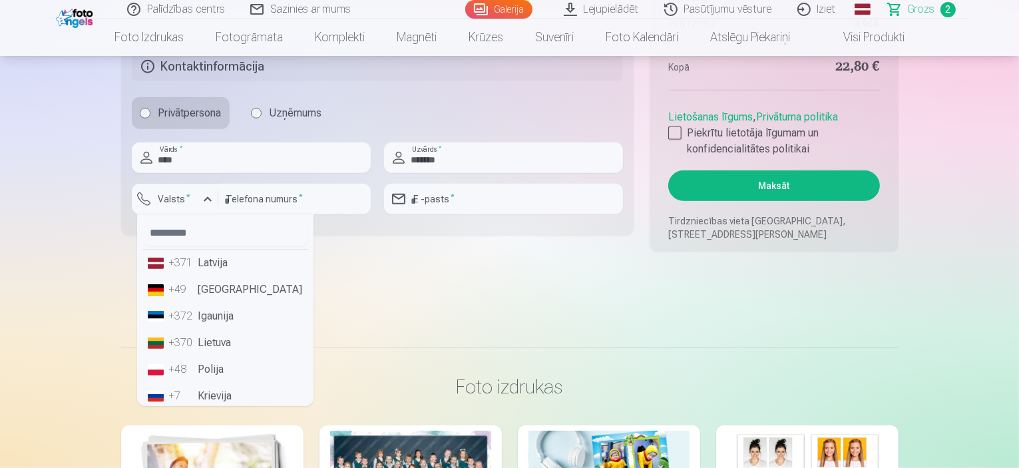
click at [208, 267] on li "+371 Latvija" at bounding box center [225, 262] width 166 height 27
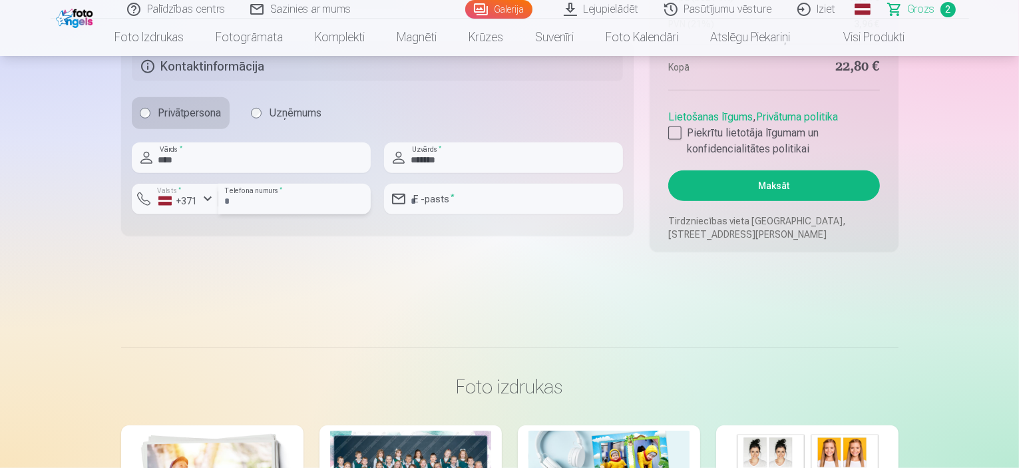
click at [251, 202] on input "number" at bounding box center [294, 199] width 152 height 31
type input "********"
click at [450, 194] on input "email" at bounding box center [503, 199] width 239 height 31
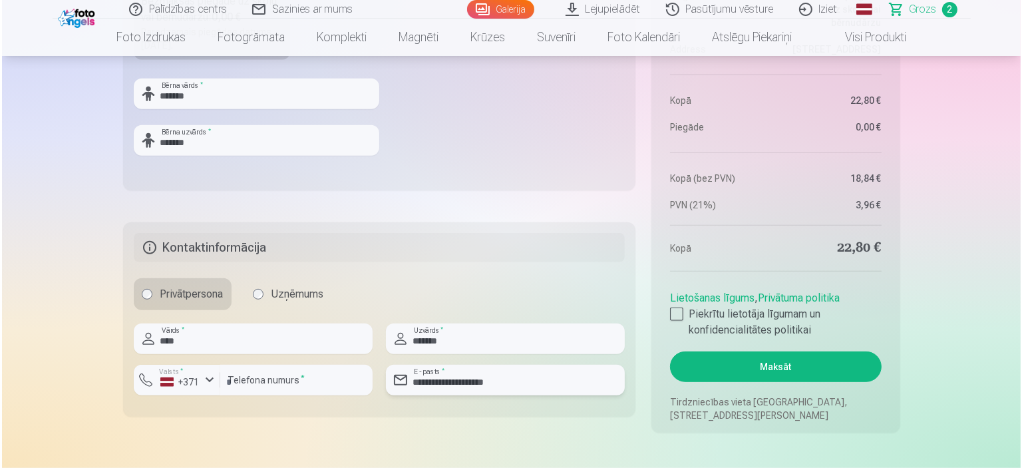
scroll to position [732, 0]
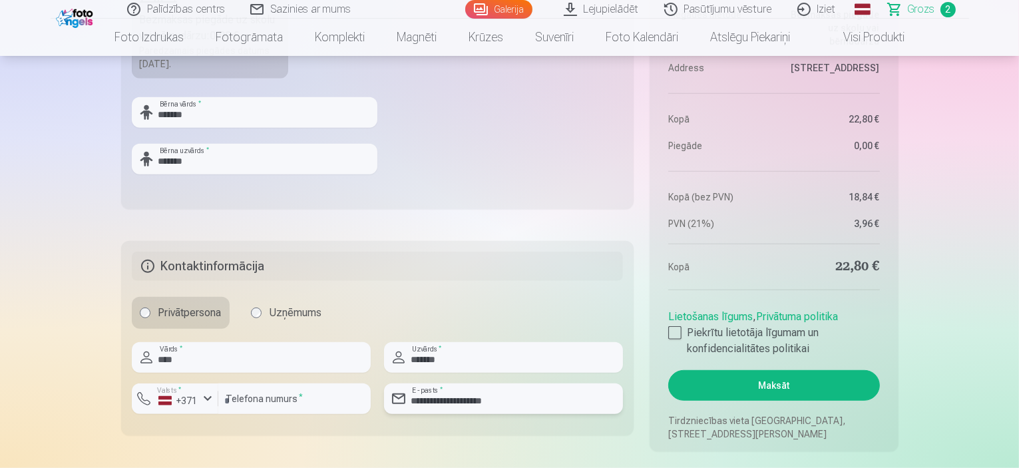
type input "**********"
click at [774, 385] on button "Maksāt" at bounding box center [773, 385] width 211 height 31
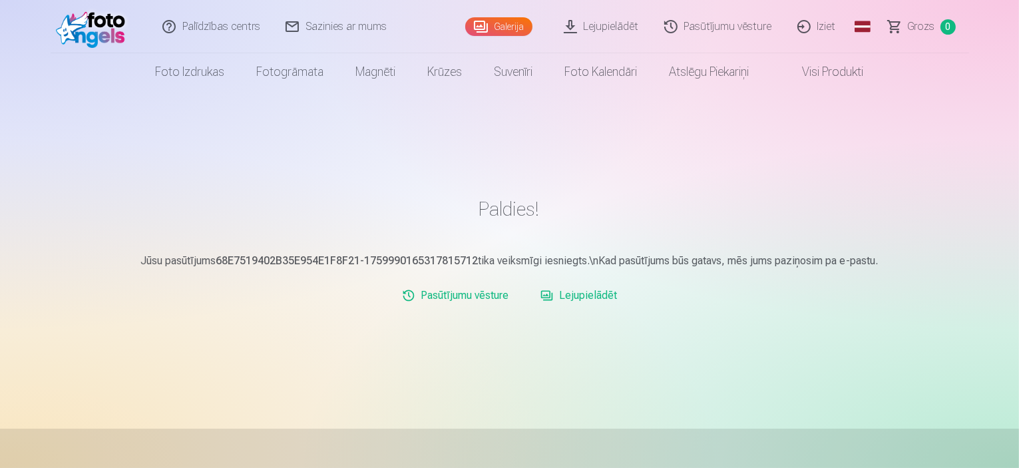
click at [96, 24] on img at bounding box center [94, 26] width 77 height 43
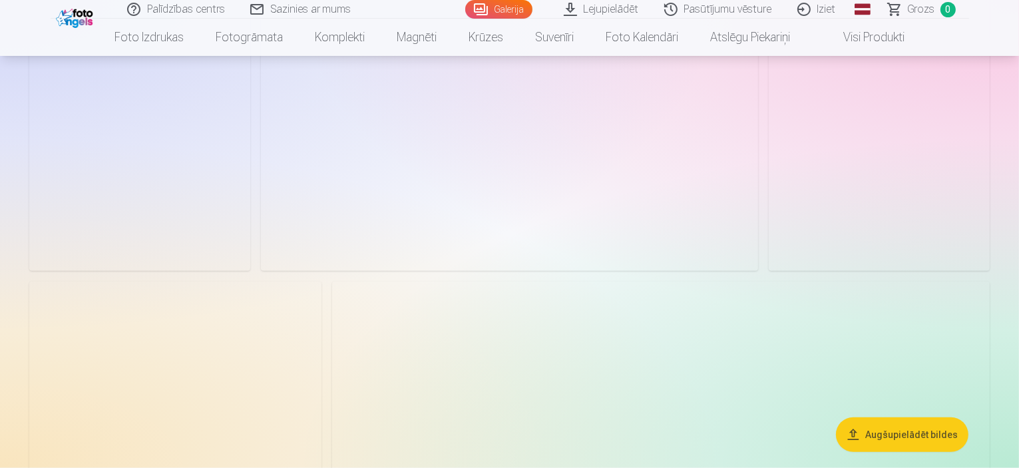
scroll to position [1397, 0]
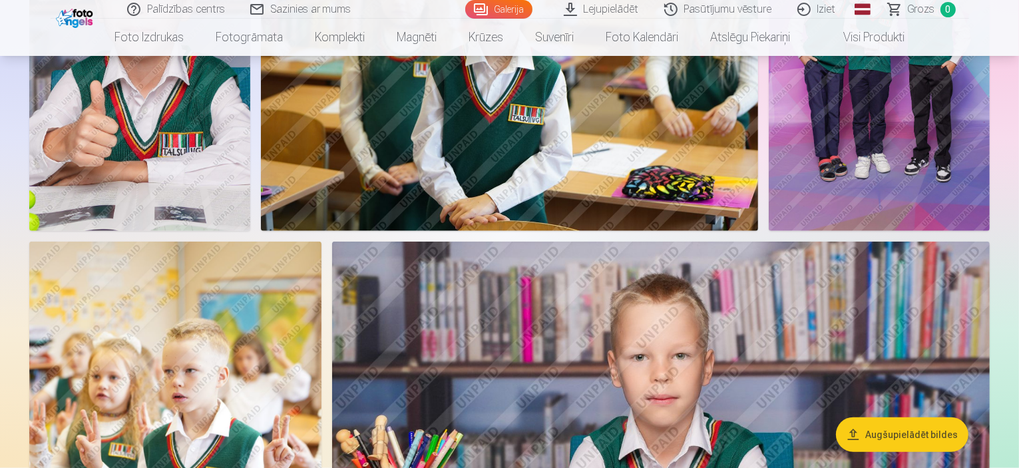
click at [905, 436] on button "Augšupielādēt bildes" at bounding box center [902, 434] width 132 height 35
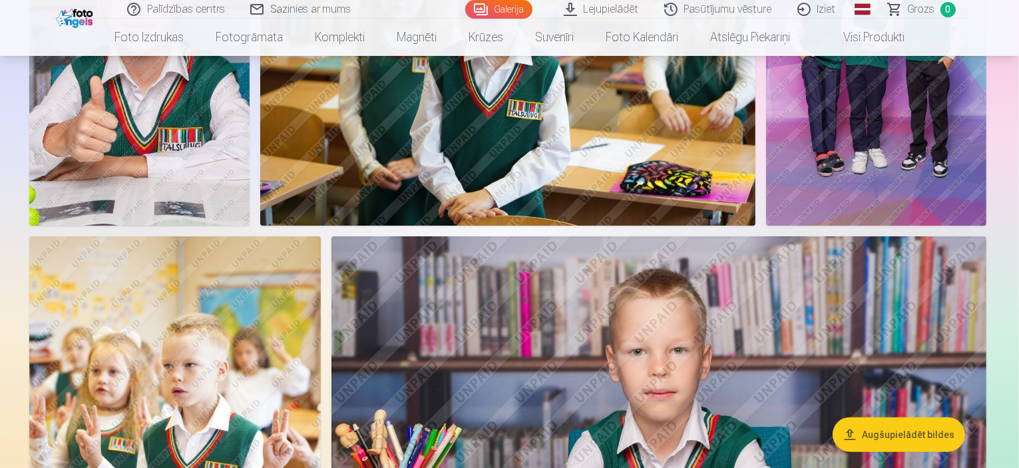
scroll to position [1400, 0]
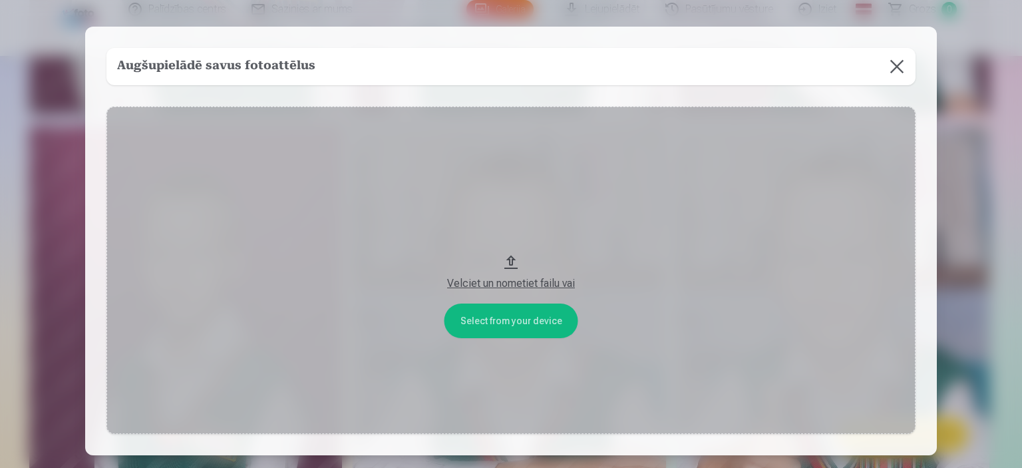
click at [518, 318] on button "Velciet un nometiet failu vai" at bounding box center [510, 269] width 809 height 327
click at [519, 281] on div "Velciet un nometiet failu vai" at bounding box center [511, 283] width 782 height 16
click at [899, 58] on button at bounding box center [896, 66] width 37 height 37
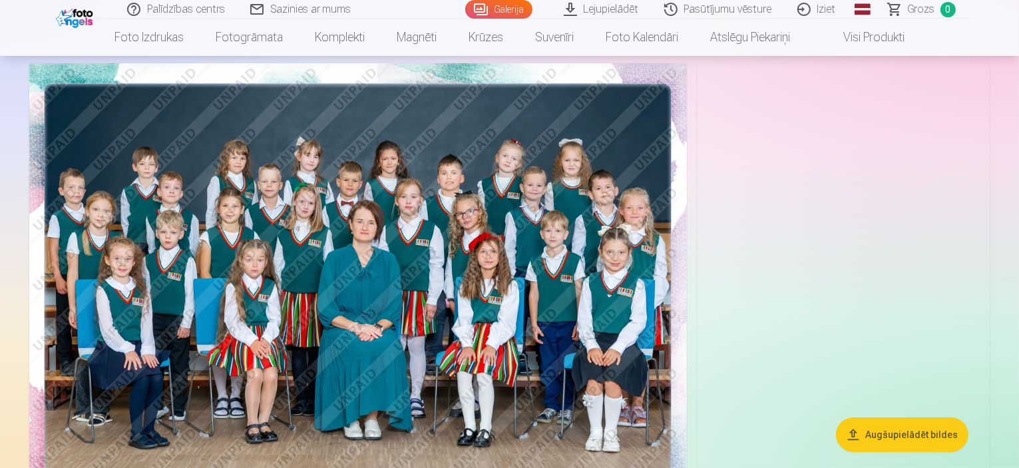
scroll to position [0, 0]
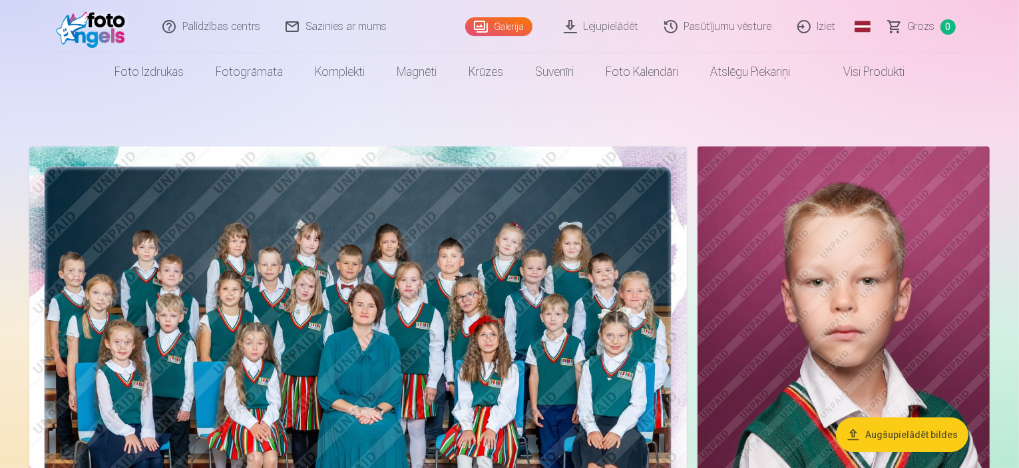
click at [760, 23] on link "Pasūtījumu vēsture" at bounding box center [718, 26] width 133 height 53
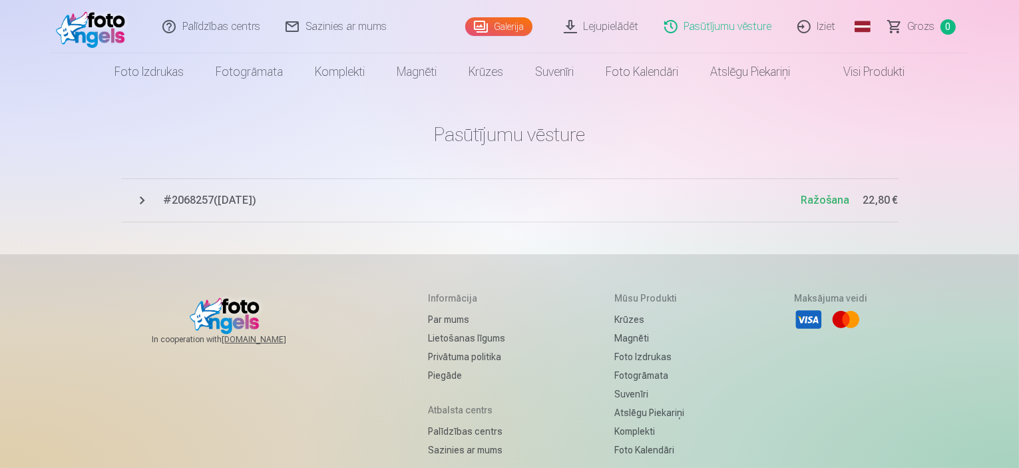
click at [826, 23] on link "Iziet" at bounding box center [817, 26] width 64 height 53
